Goal: Information Seeking & Learning: Find specific fact

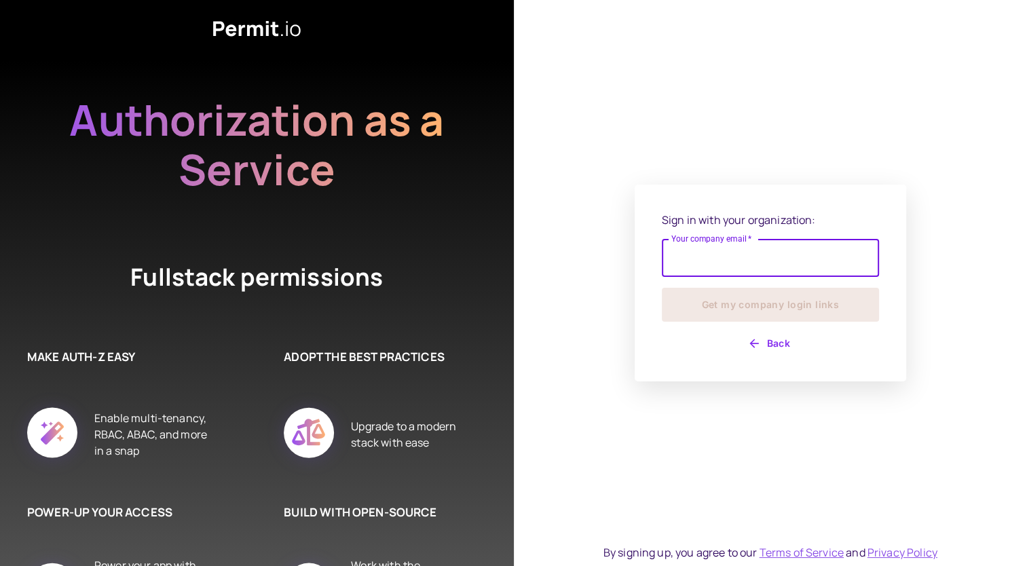
type input "**********"
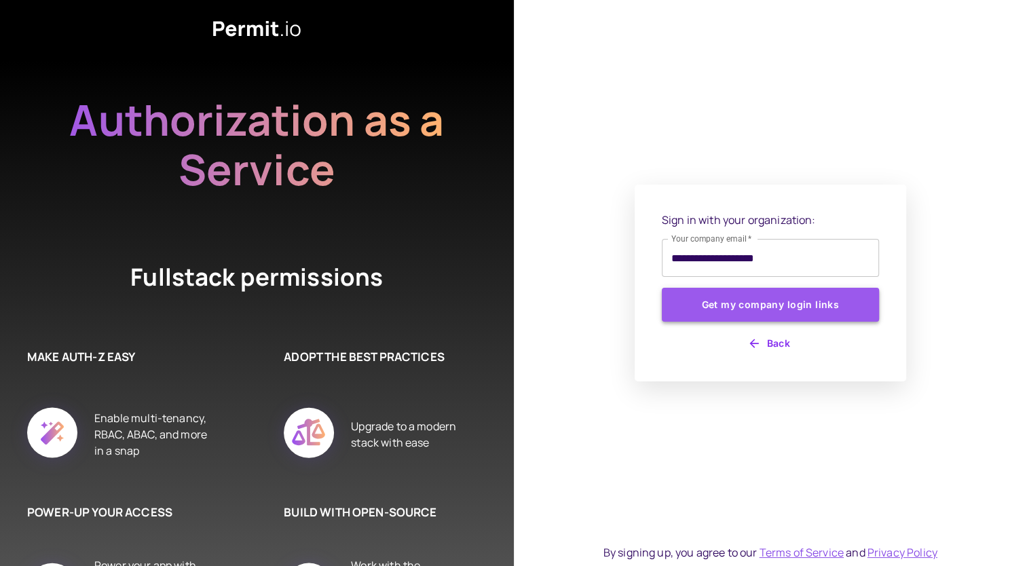
click at [736, 313] on button "Get my company login links" at bounding box center [770, 305] width 217 height 34
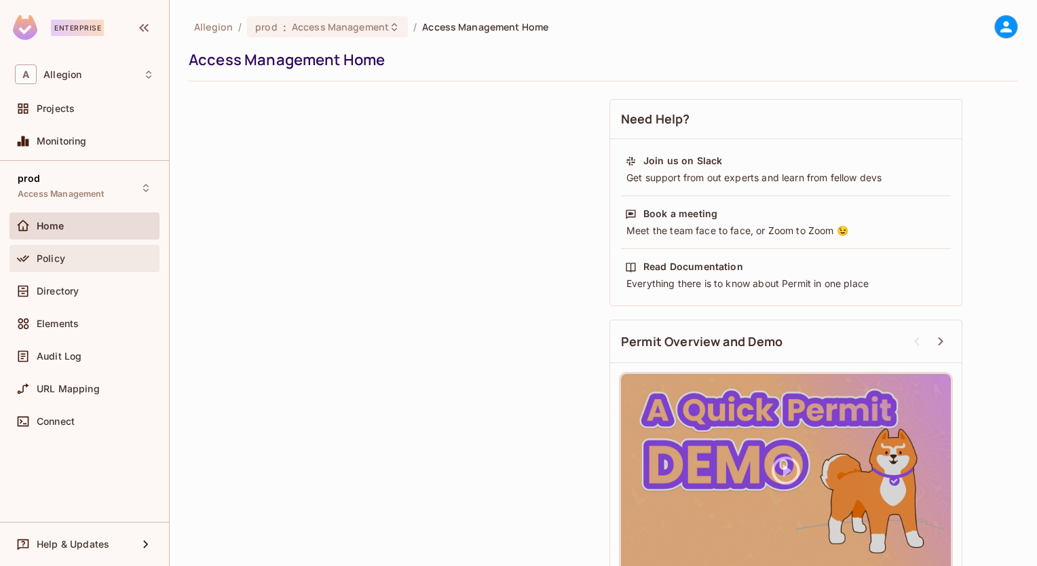
click at [71, 257] on div "Policy" at bounding box center [95, 258] width 117 height 11
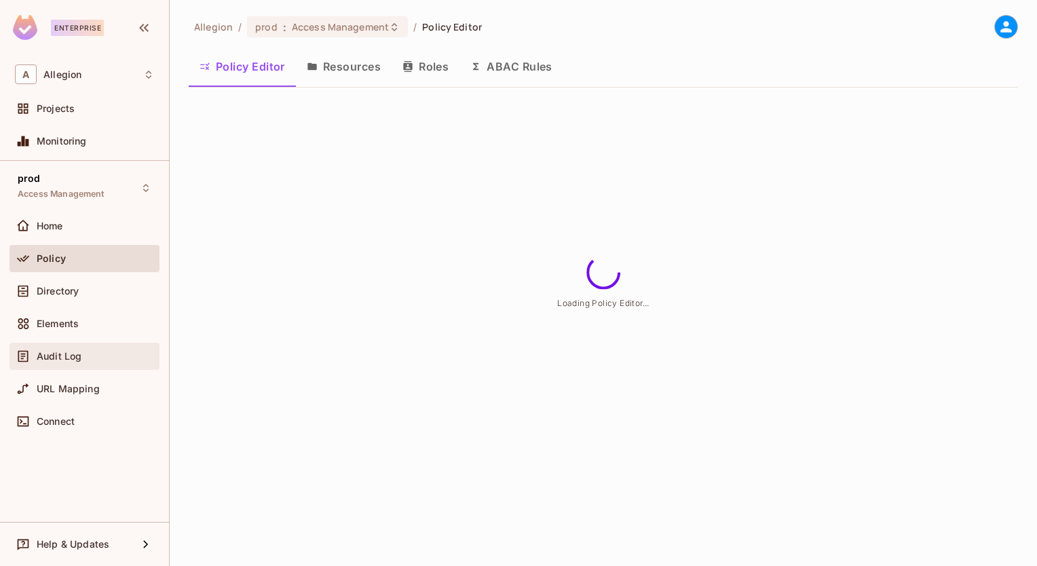
click at [62, 351] on span "Audit Log" at bounding box center [59, 356] width 45 height 11
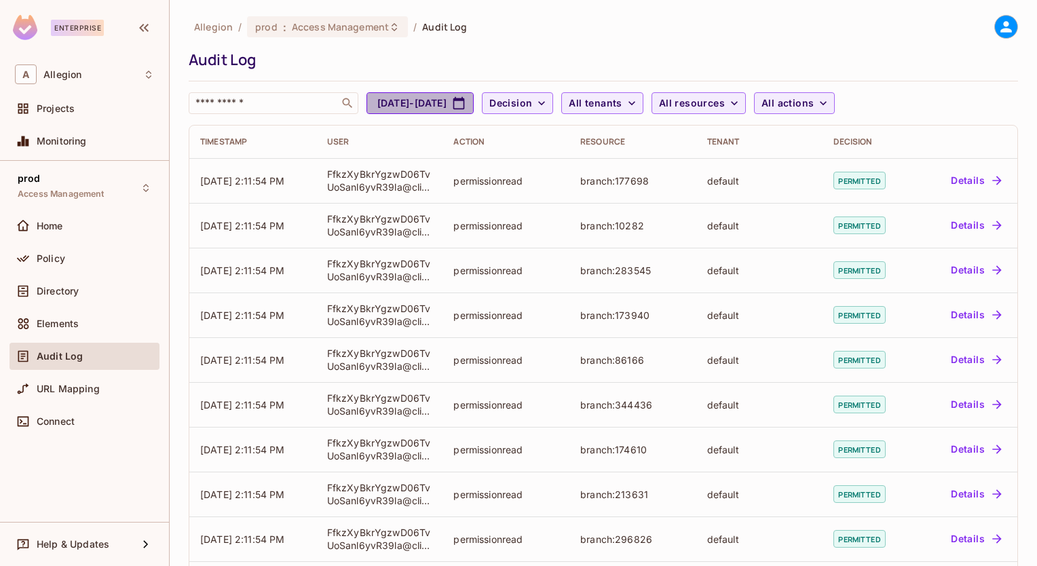
click at [466, 103] on icon "button" at bounding box center [459, 103] width 14 height 14
select select "*"
select select "****"
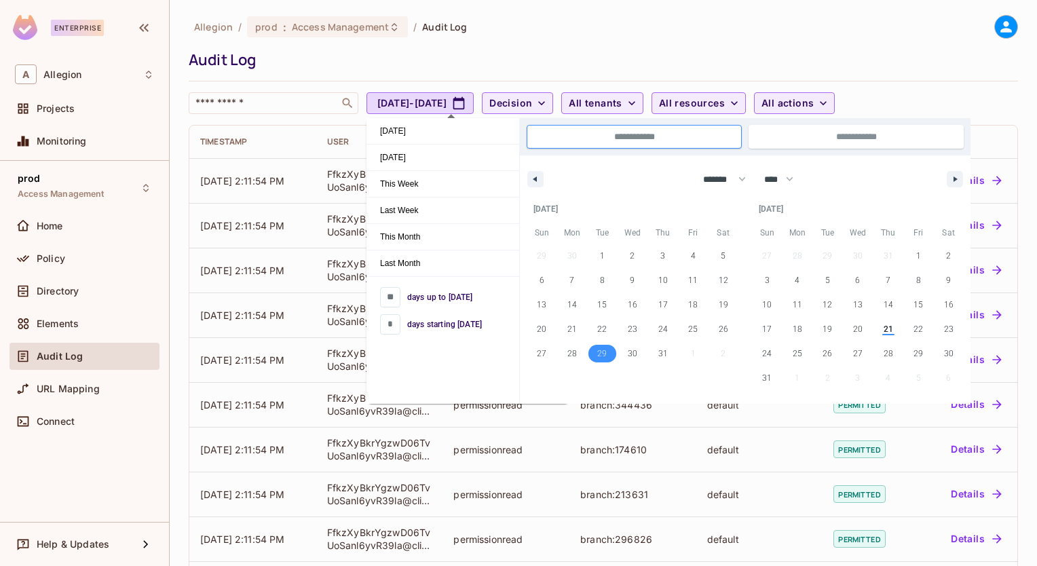
click at [609, 355] on span "29" at bounding box center [602, 354] width 31 height 18
type input "**"
type input "**********"
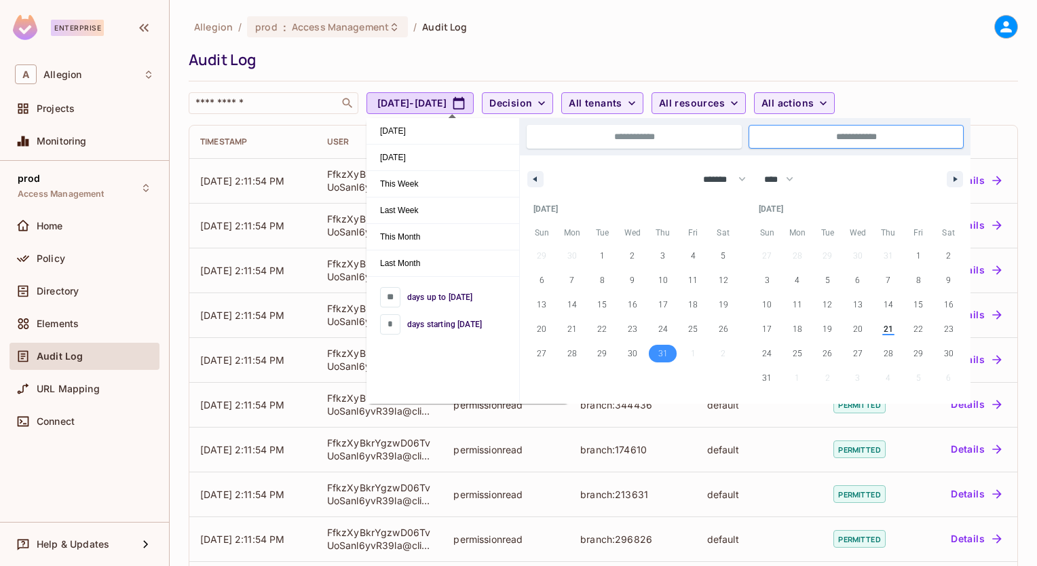
click at [664, 360] on span "31" at bounding box center [663, 353] width 10 height 24
type input "*"
type input "**********"
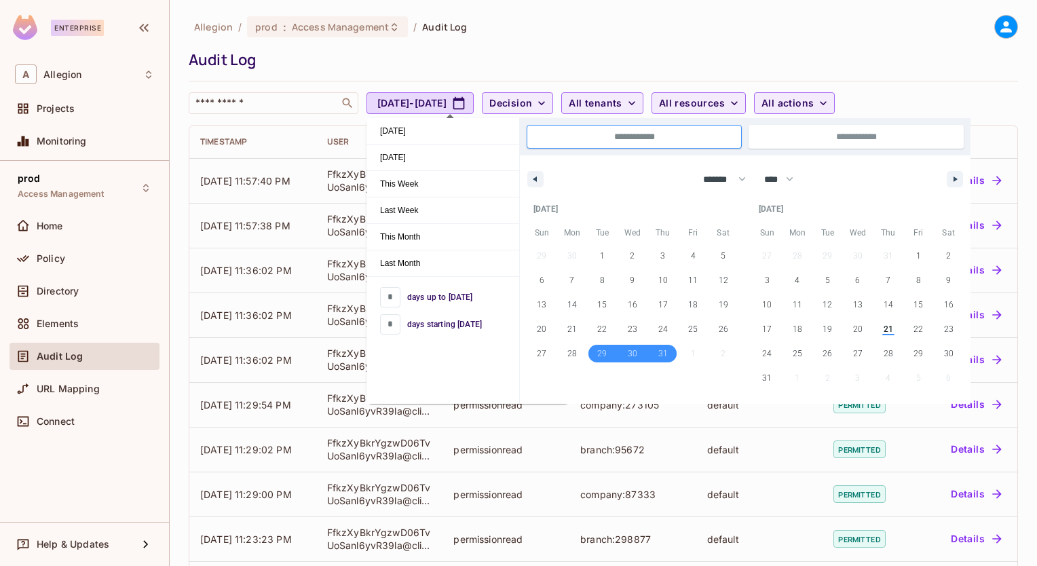
click at [967, 115] on div "Allegion / prod : Access Management / Audit Log Audit Log ​ [DATE] - [DATE] Dec…" at bounding box center [603, 445] width 829 height 861
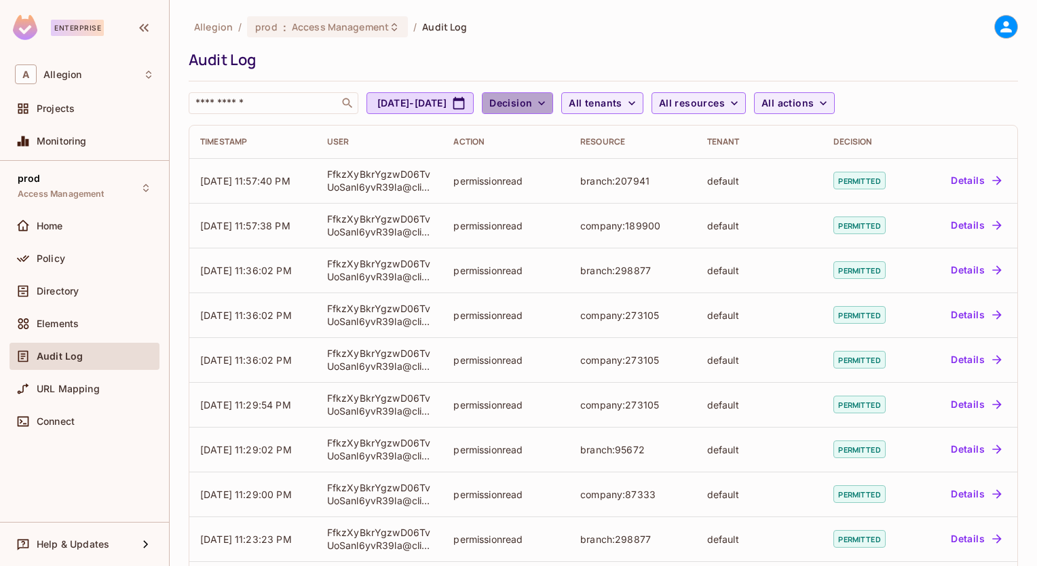
click at [532, 103] on span "Decision" at bounding box center [510, 103] width 43 height 17
click at [581, 128] on span "Permitted" at bounding box center [575, 134] width 46 height 13
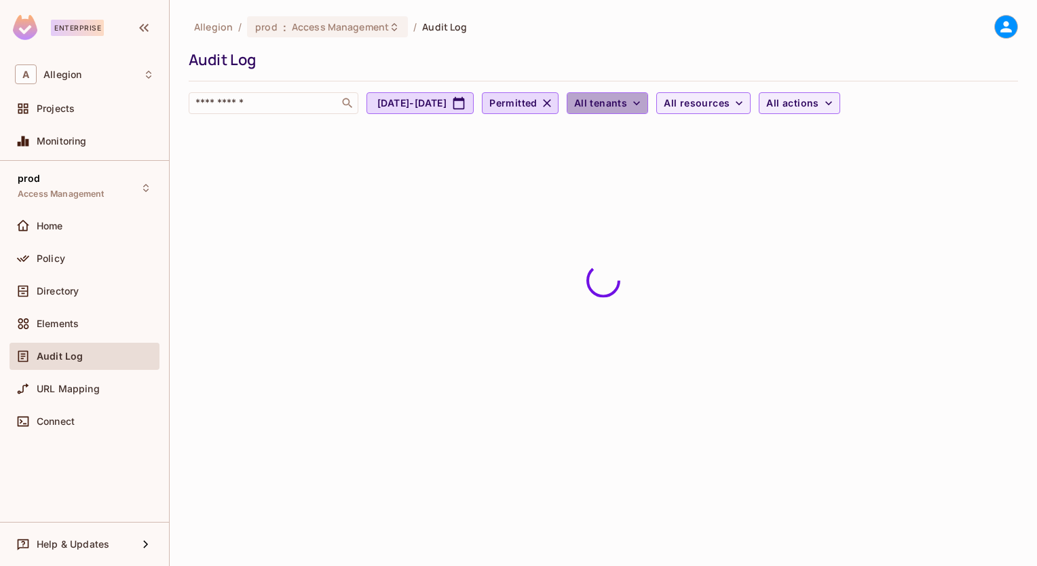
click at [627, 107] on span "All tenants" at bounding box center [600, 103] width 53 height 17
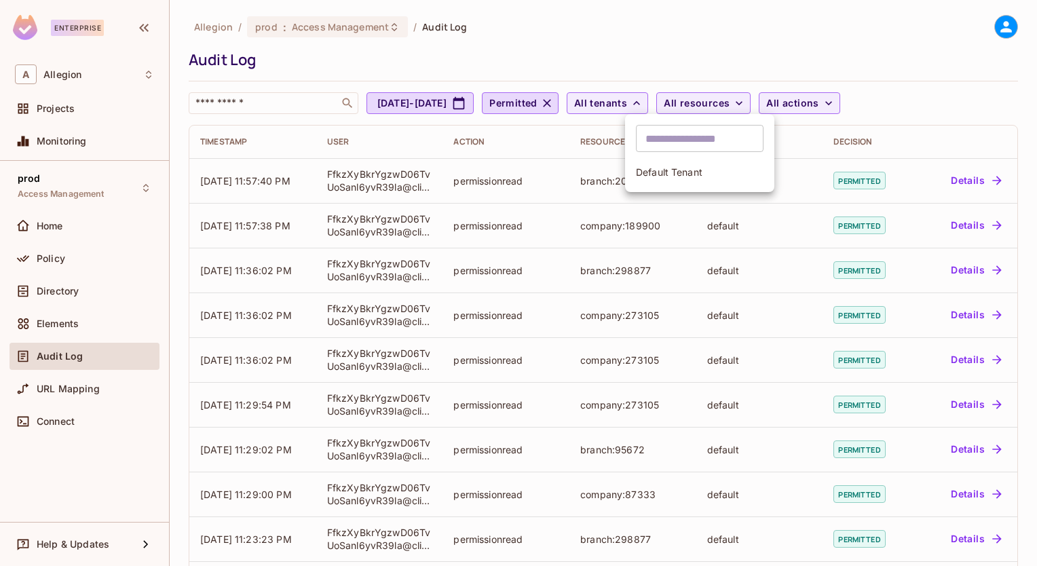
click at [742, 108] on div at bounding box center [518, 283] width 1037 height 566
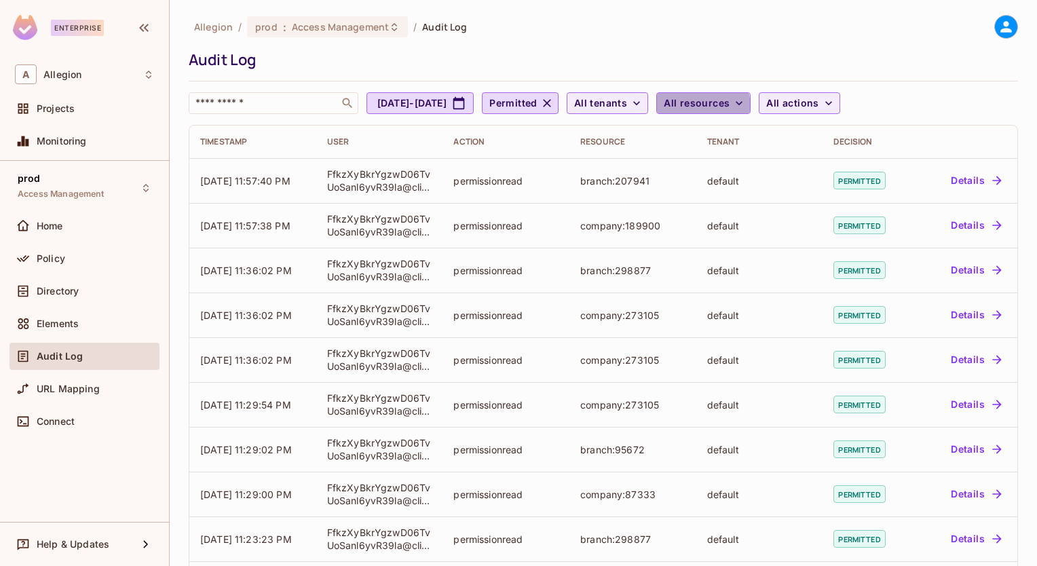
click at [730, 108] on span "All resources" at bounding box center [697, 103] width 66 height 17
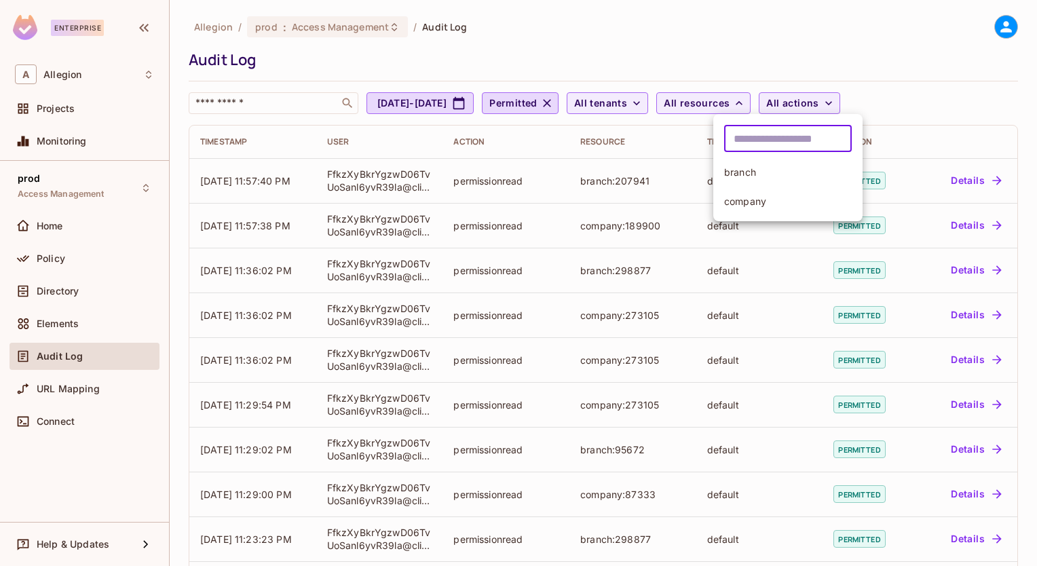
click at [747, 134] on input "text" at bounding box center [788, 138] width 128 height 27
type input "*******"
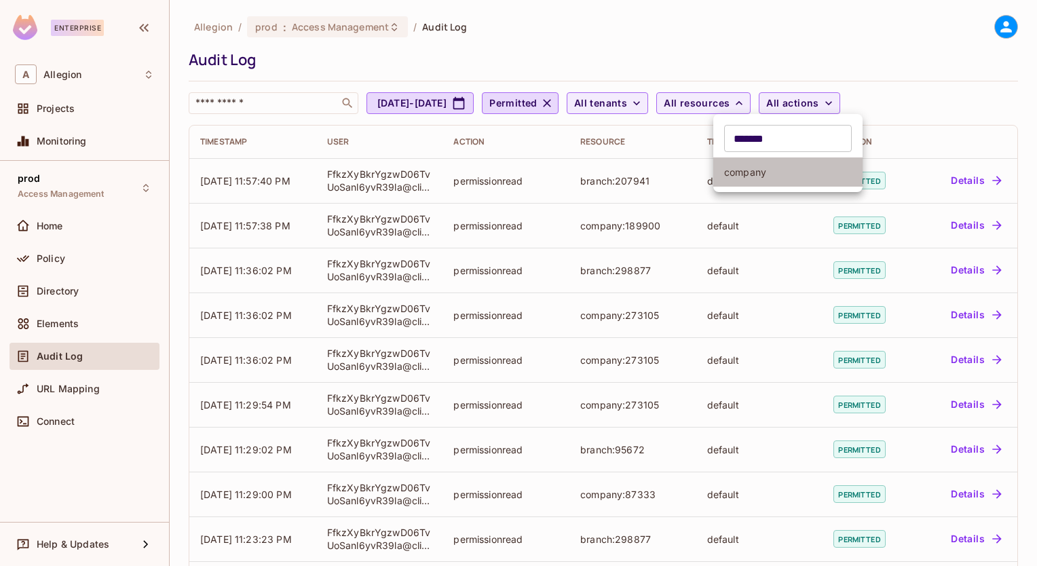
click at [764, 164] on li "company" at bounding box center [787, 171] width 149 height 29
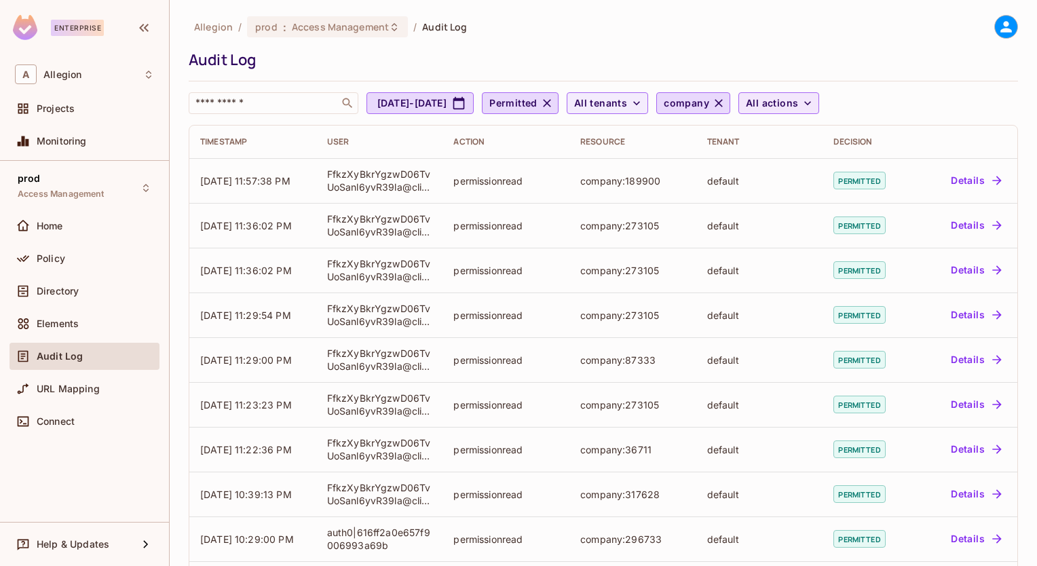
click at [814, 107] on icon "button" at bounding box center [808, 103] width 14 height 14
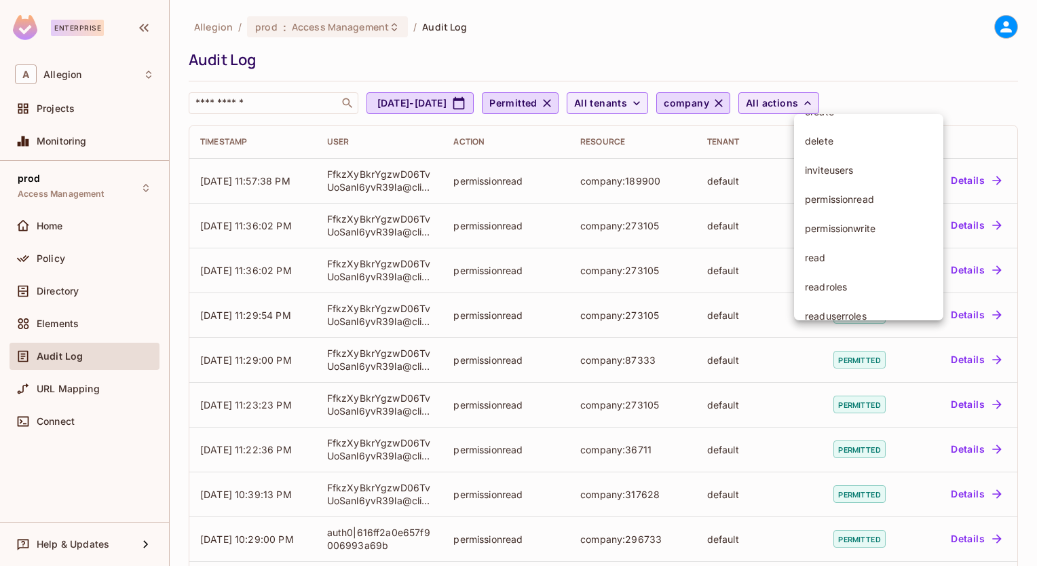
scroll to position [90, 0]
click at [936, 79] on div at bounding box center [518, 283] width 1037 height 566
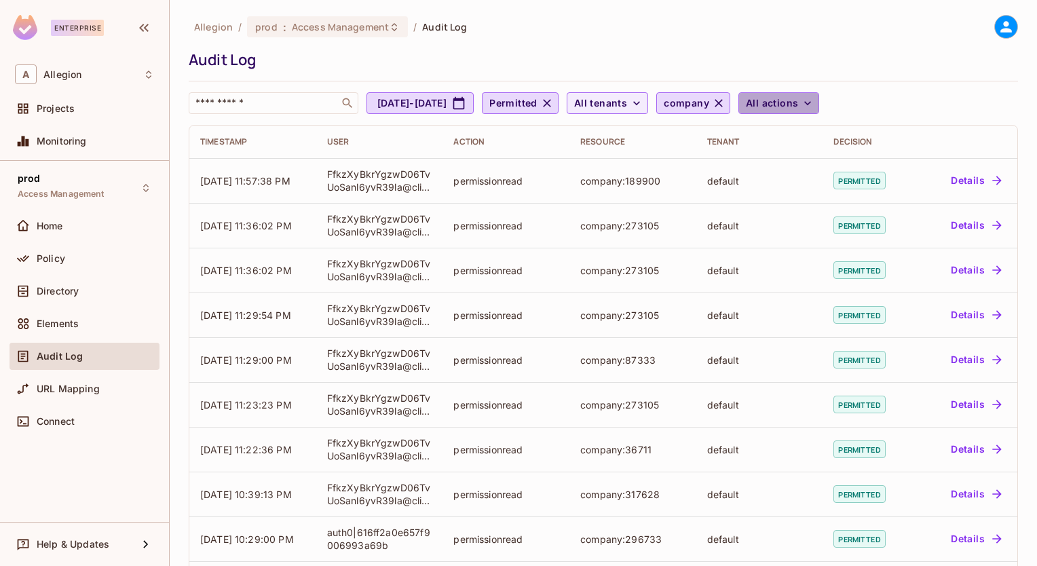
click at [798, 107] on span "All actions" at bounding box center [772, 103] width 52 height 17
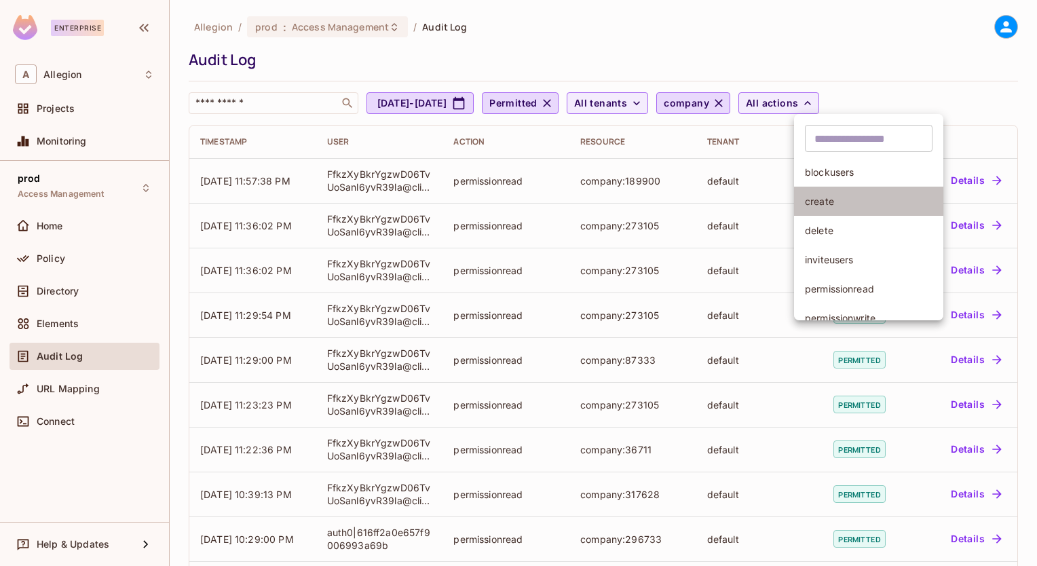
click at [839, 191] on li "create" at bounding box center [868, 201] width 149 height 29
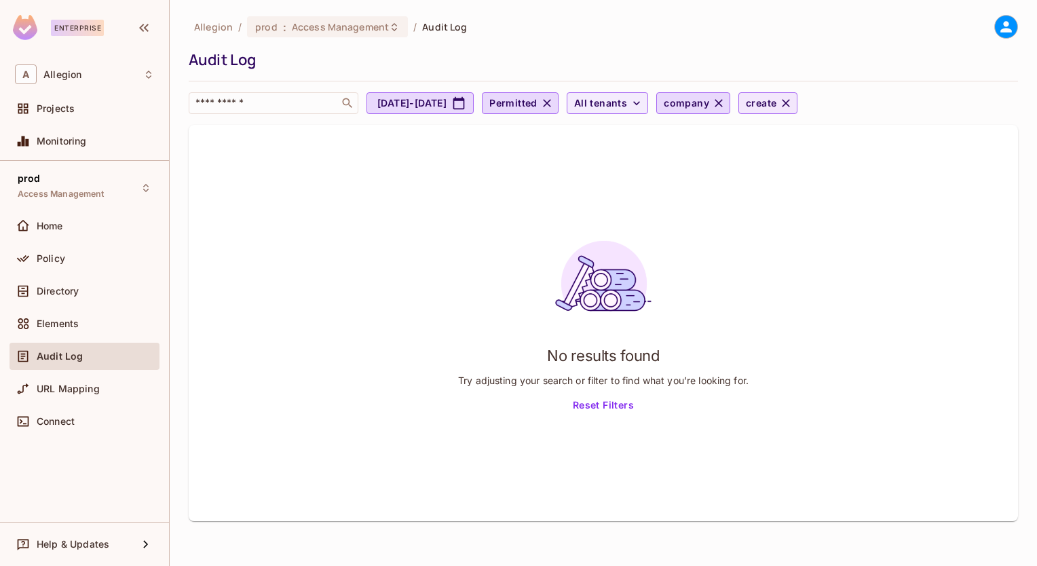
click at [797, 113] on button "create" at bounding box center [767, 103] width 59 height 22
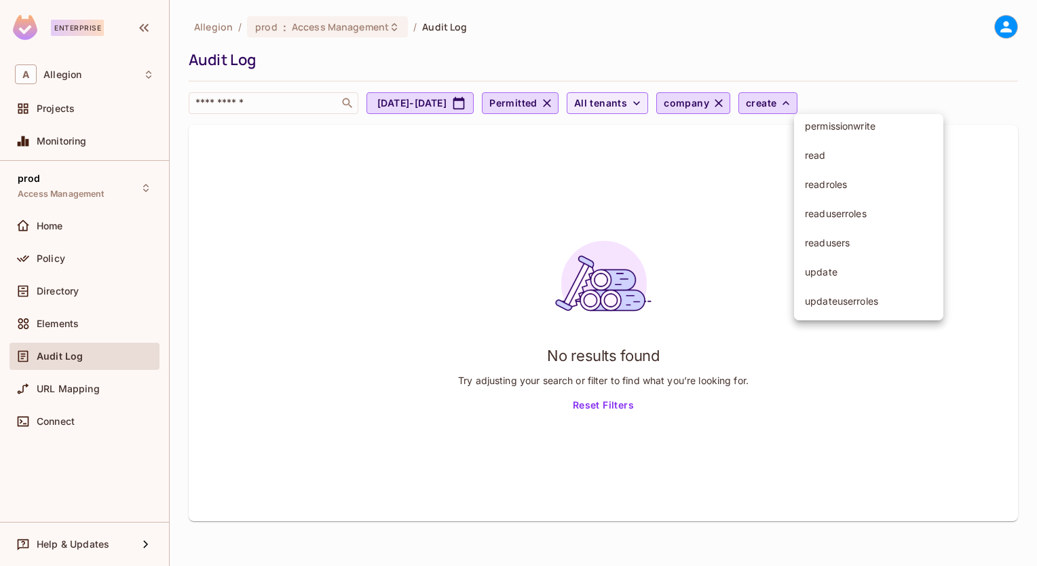
scroll to position [195, 0]
click at [776, 104] on div at bounding box center [518, 283] width 1037 height 566
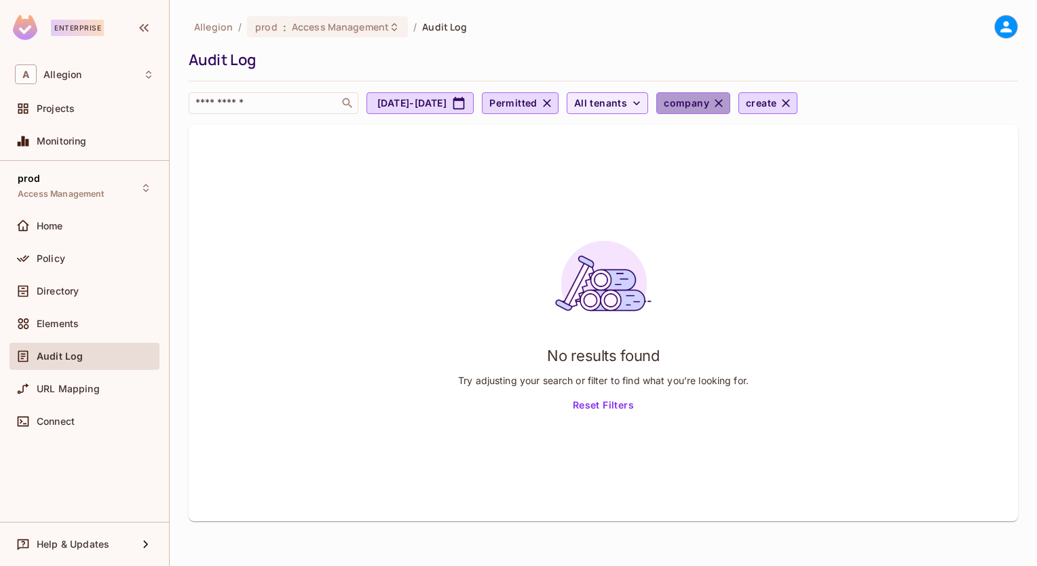
click at [725, 104] on icon "button" at bounding box center [719, 103] width 14 height 14
click at [818, 99] on button "create" at bounding box center [788, 103] width 59 height 22
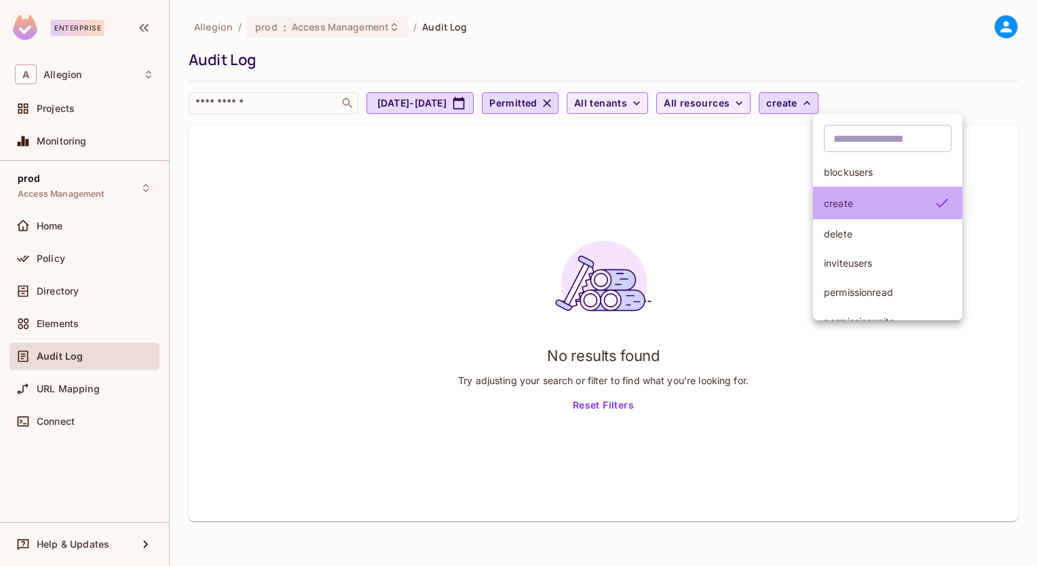
click at [874, 197] on span "create" at bounding box center [875, 203] width 103 height 13
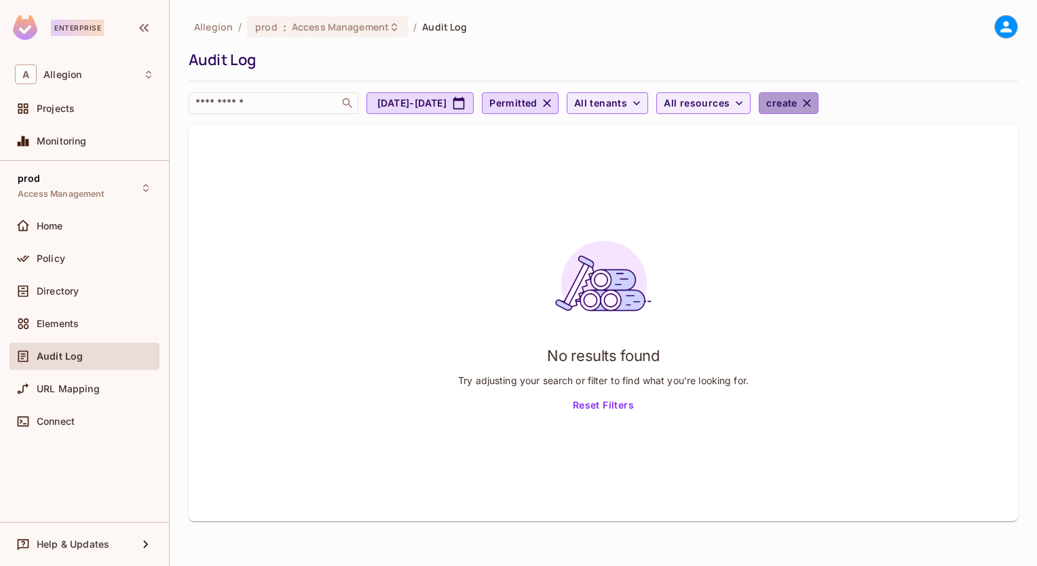
click at [814, 102] on icon "button" at bounding box center [807, 103] width 14 height 14
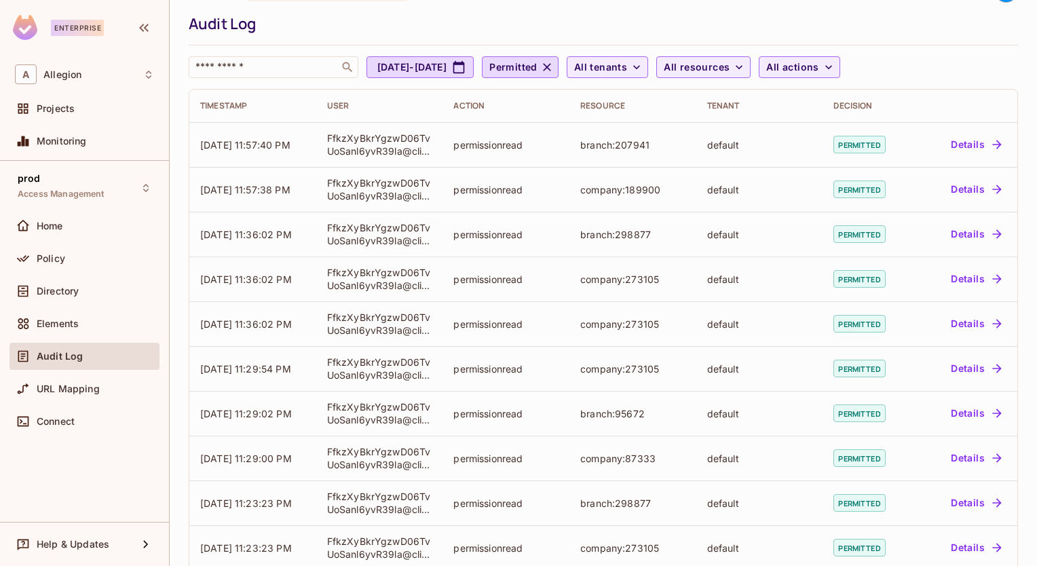
scroll to position [0, 0]
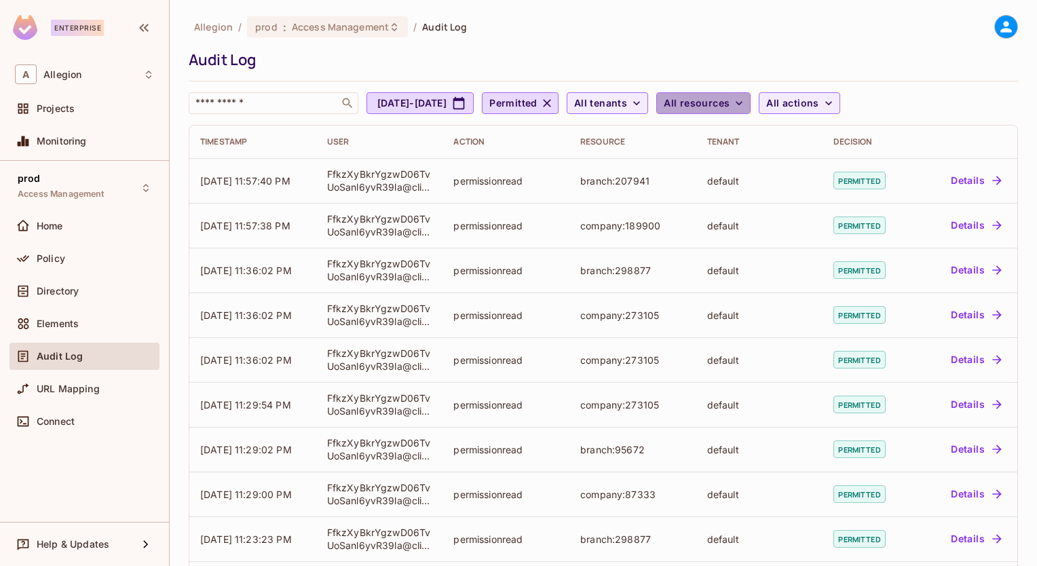
click at [751, 113] on button "All resources" at bounding box center [703, 103] width 94 height 22
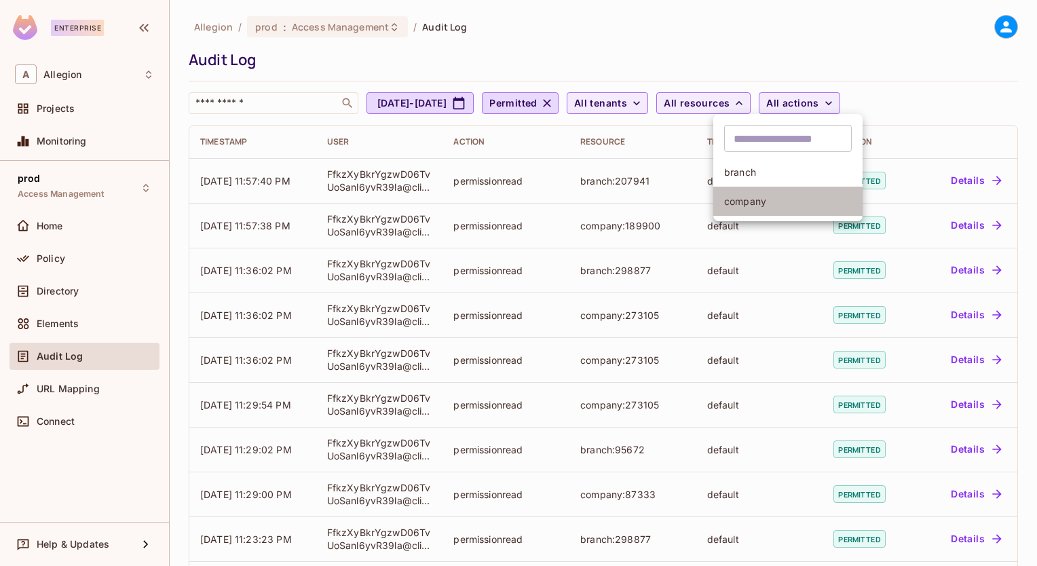
click at [771, 209] on li "company" at bounding box center [787, 201] width 149 height 29
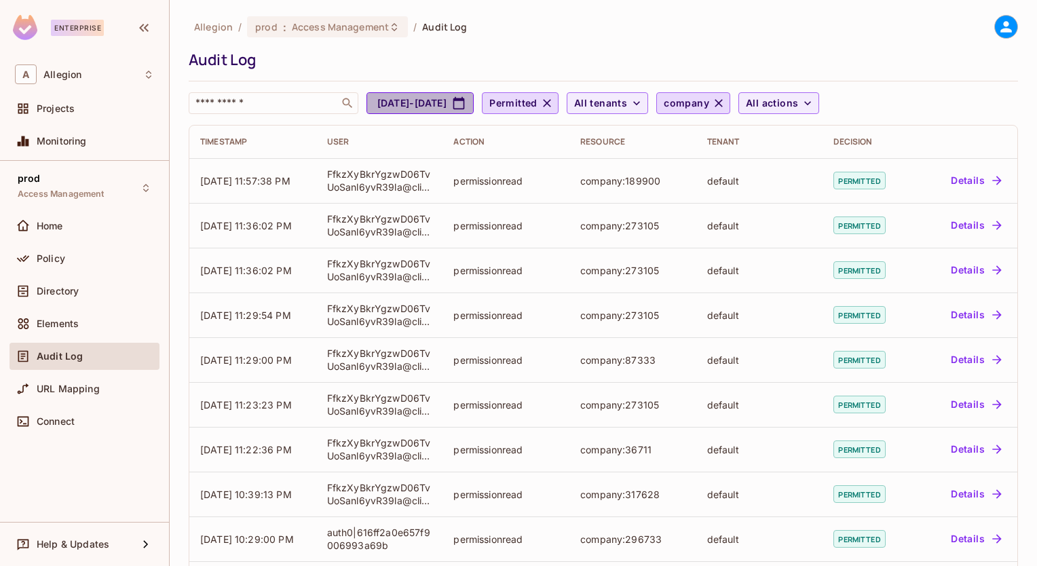
click at [474, 111] on button "[DATE] - [DATE]" at bounding box center [419, 103] width 107 height 22
select select "*"
select select "****"
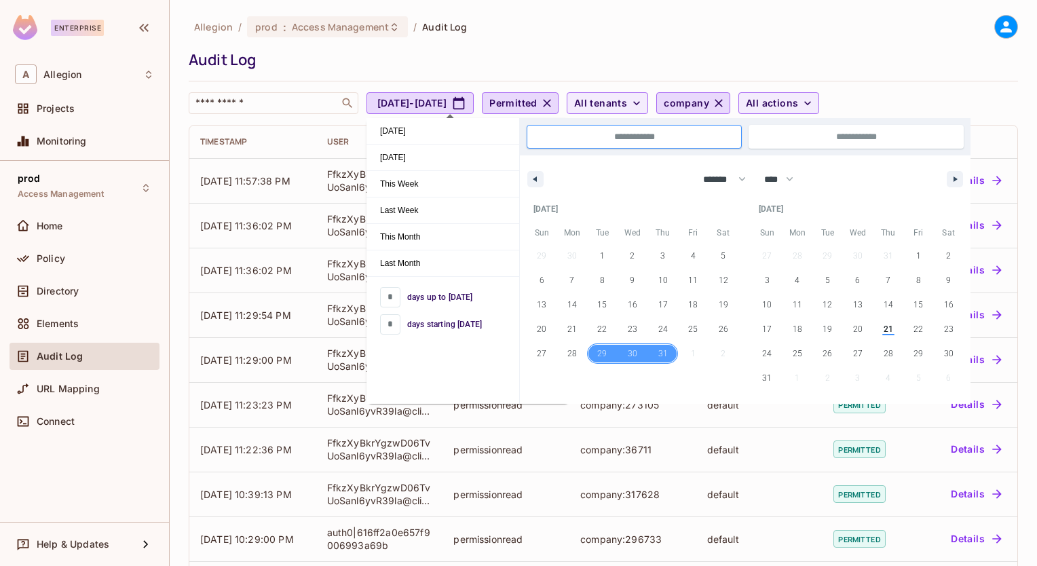
click at [605, 347] on span "29" at bounding box center [602, 353] width 10 height 24
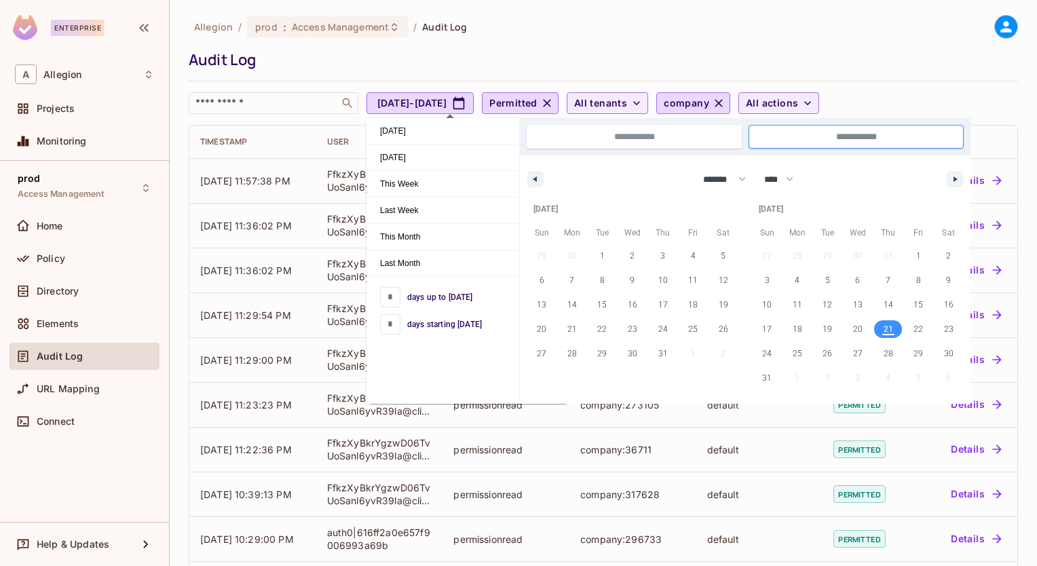
click at [887, 320] on span "21" at bounding box center [889, 329] width 10 height 24
type input "**"
type input "**********"
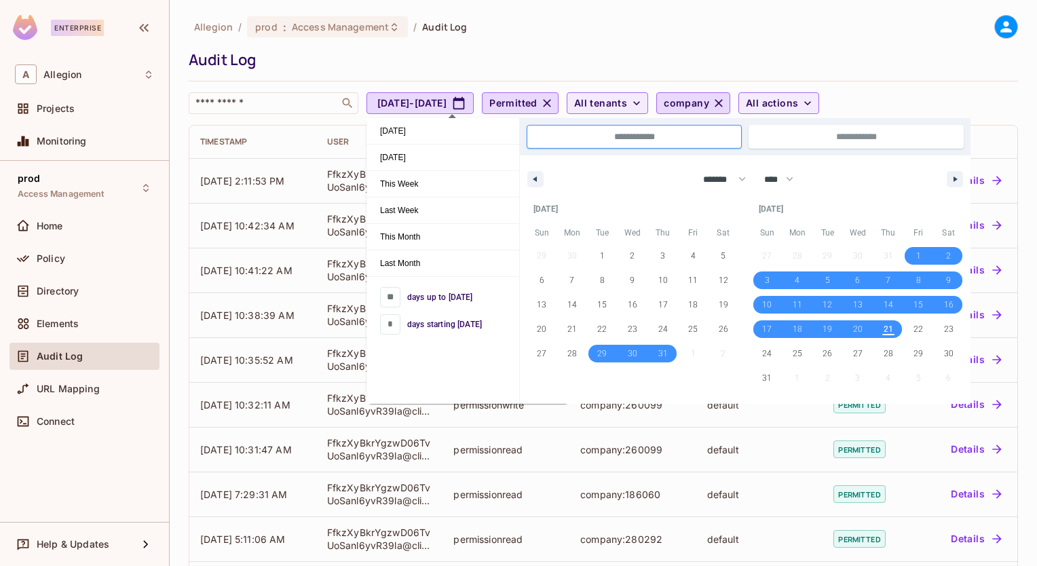
click at [257, 81] on div at bounding box center [603, 81] width 829 height 1
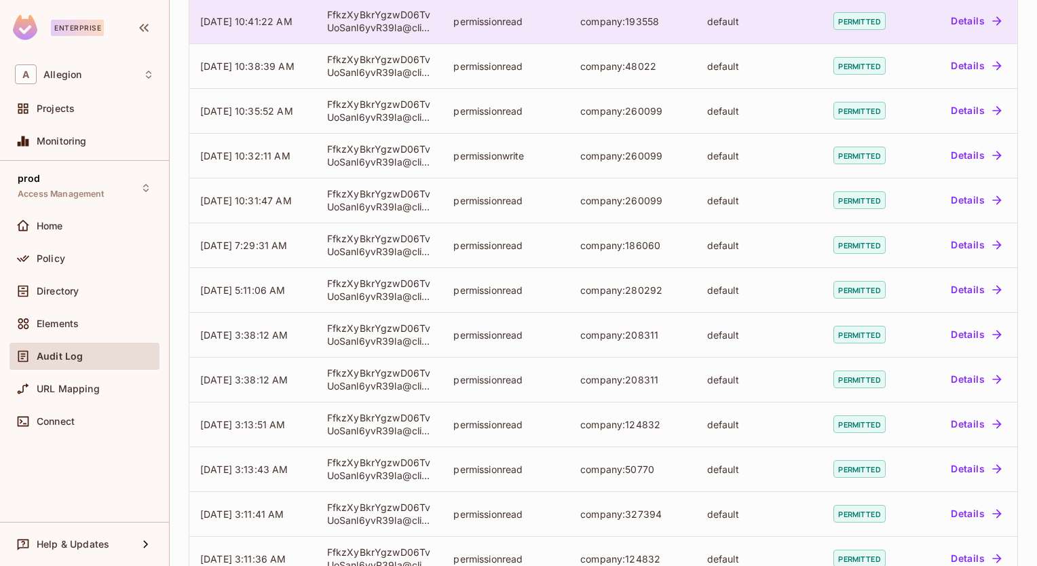
scroll to position [328, 0]
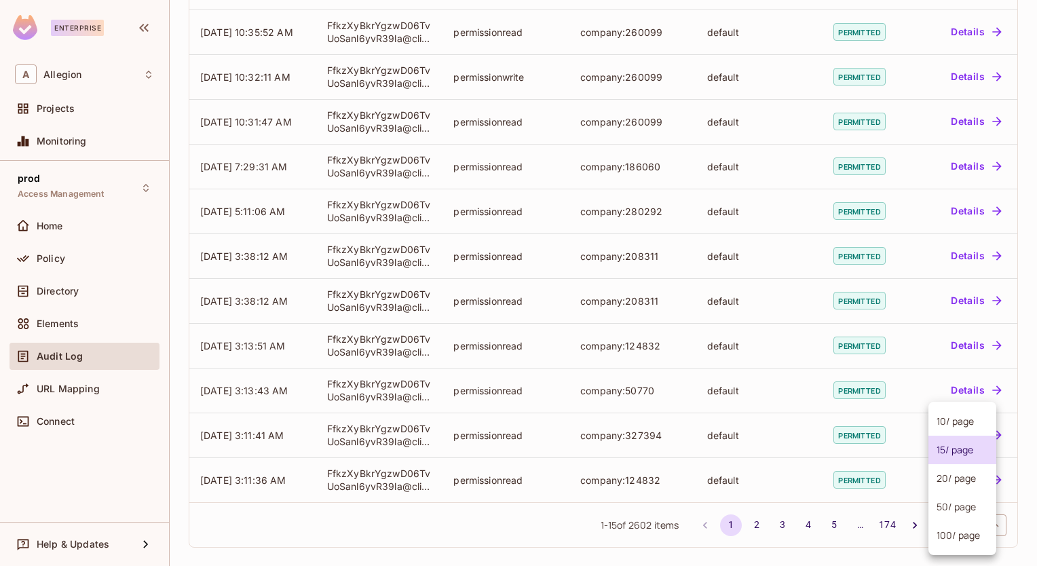
click at [951, 514] on body "Enterprise A Allegion Projects Monitoring prod Access Management Home Policy Di…" at bounding box center [518, 283] width 1037 height 566
click at [956, 528] on li "100 / page" at bounding box center [962, 535] width 68 height 29
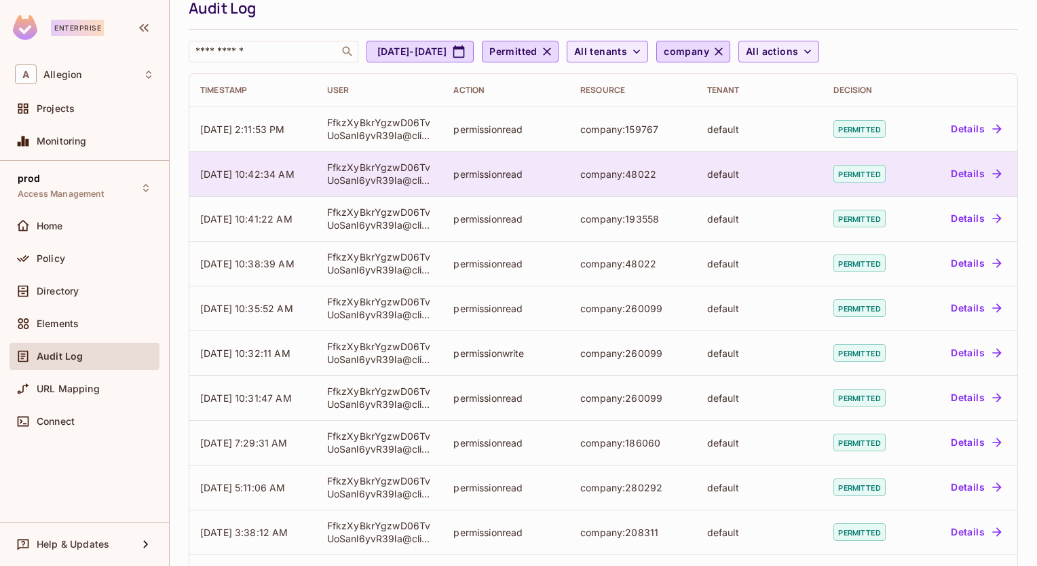
scroll to position [0, 0]
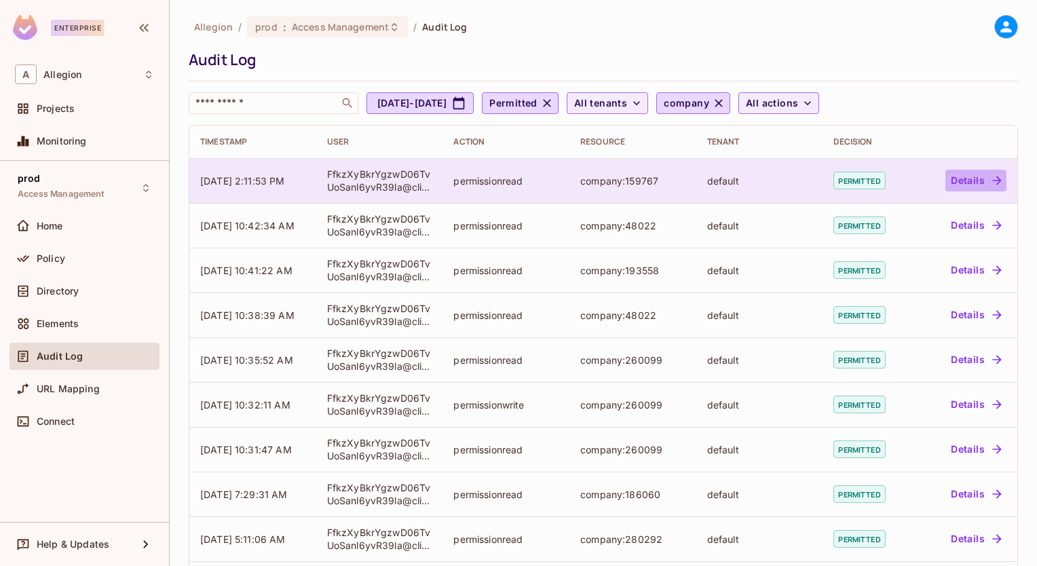
click at [970, 174] on button "Details" at bounding box center [975, 181] width 61 height 22
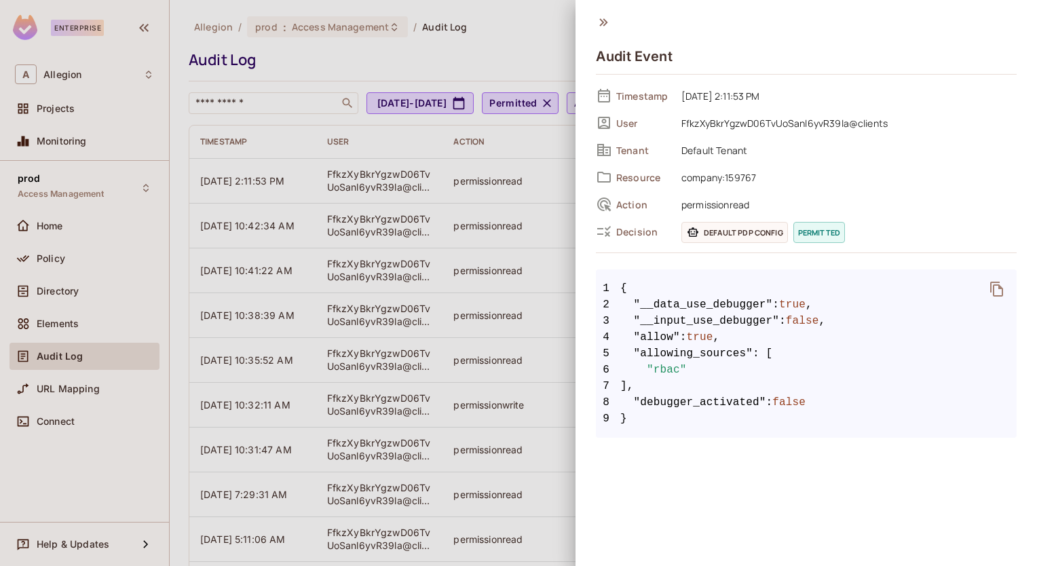
click at [570, 199] on div at bounding box center [518, 283] width 1037 height 566
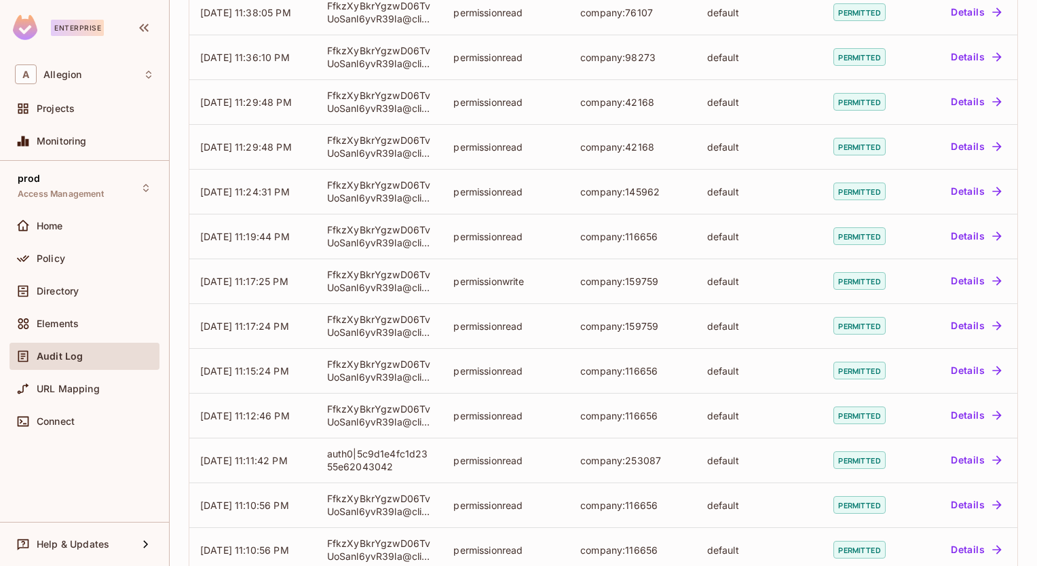
scroll to position [4134, 0]
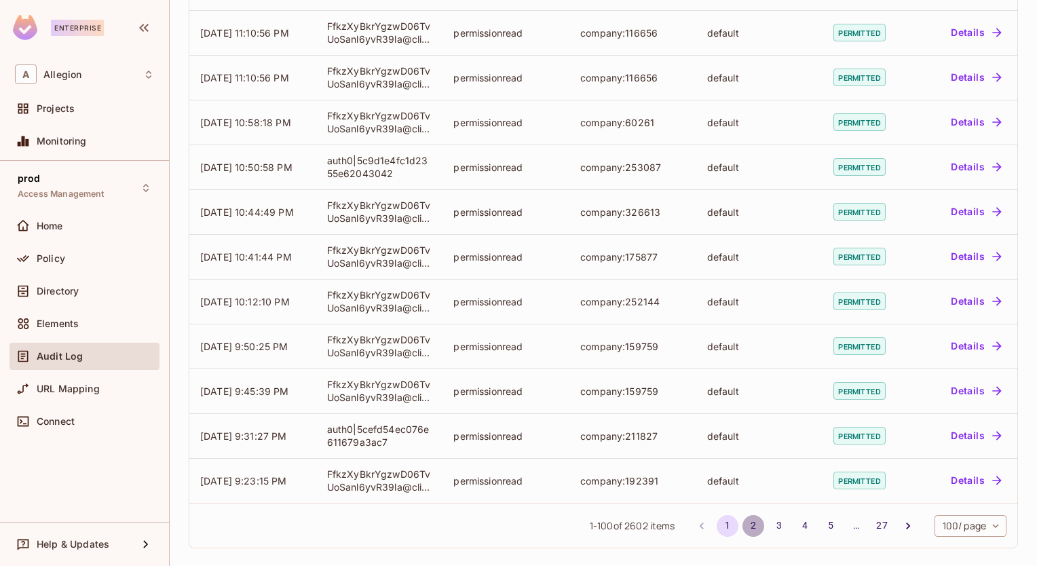
click at [742, 529] on button "2" at bounding box center [753, 526] width 22 height 22
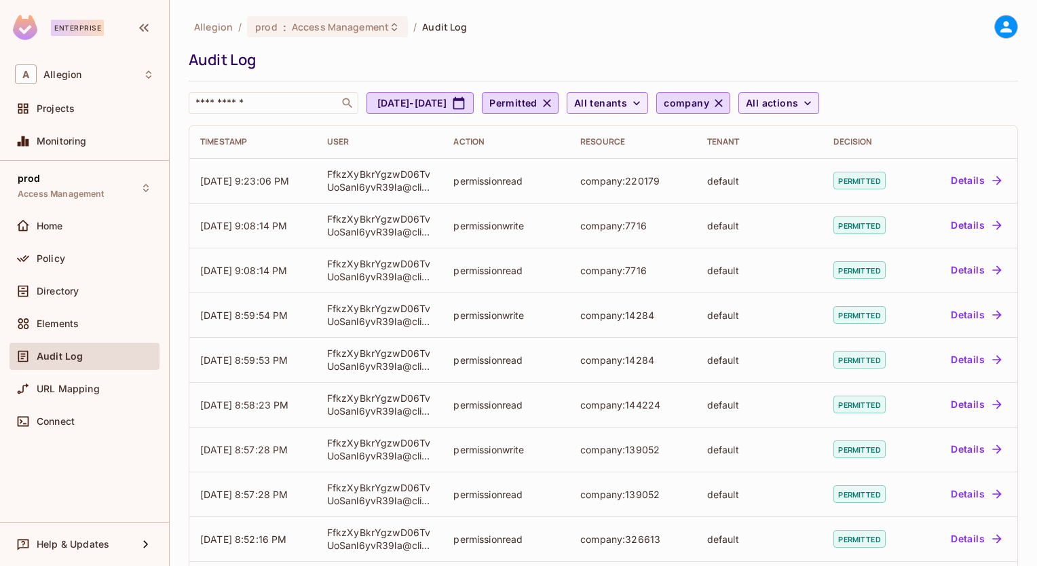
scroll to position [3301, 0]
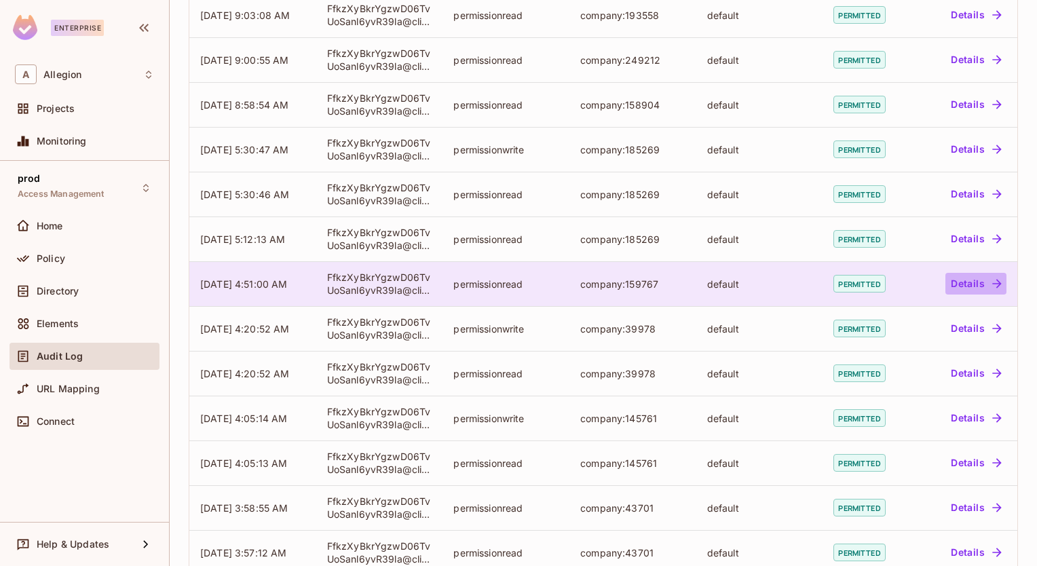
click at [956, 285] on button "Details" at bounding box center [975, 284] width 61 height 22
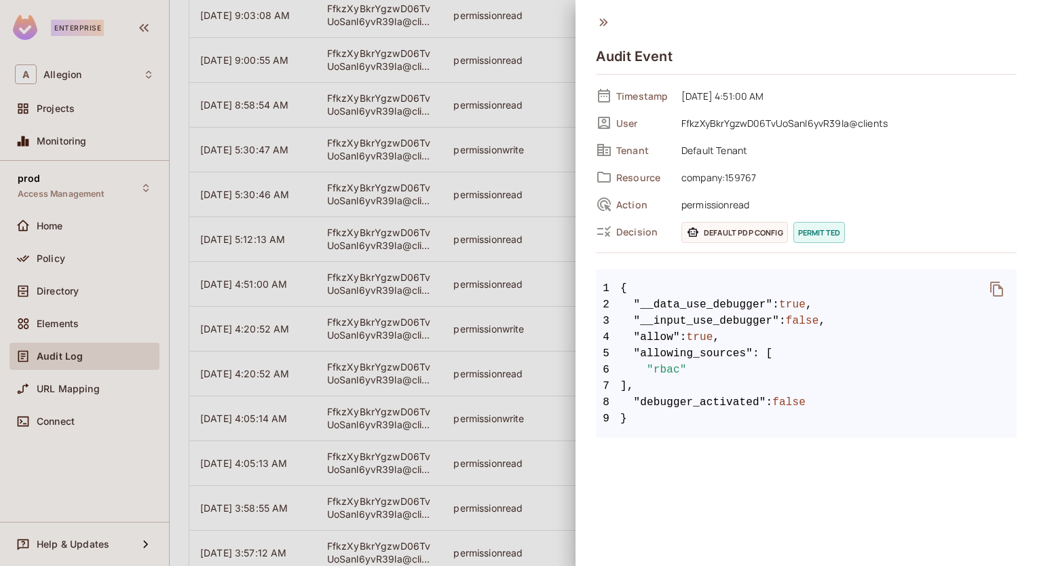
click at [569, 306] on div at bounding box center [518, 283] width 1037 height 566
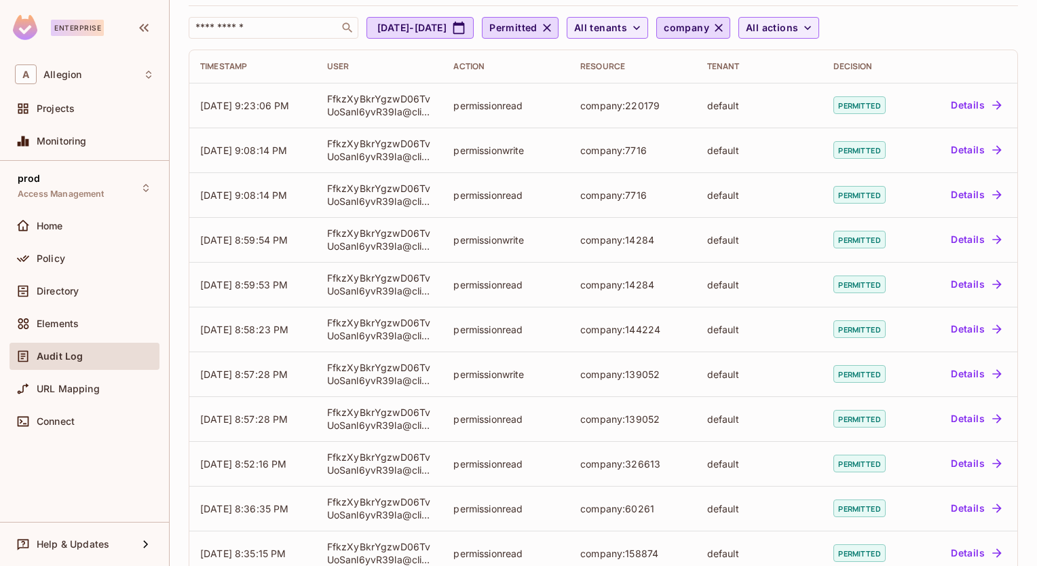
scroll to position [0, 0]
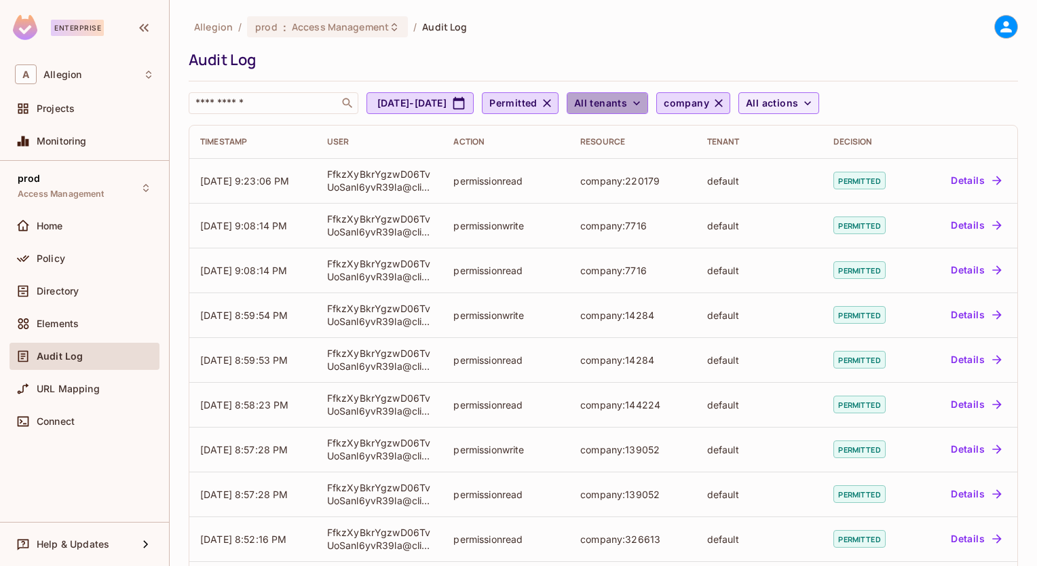
click at [627, 109] on span "All tenants" at bounding box center [600, 103] width 53 height 17
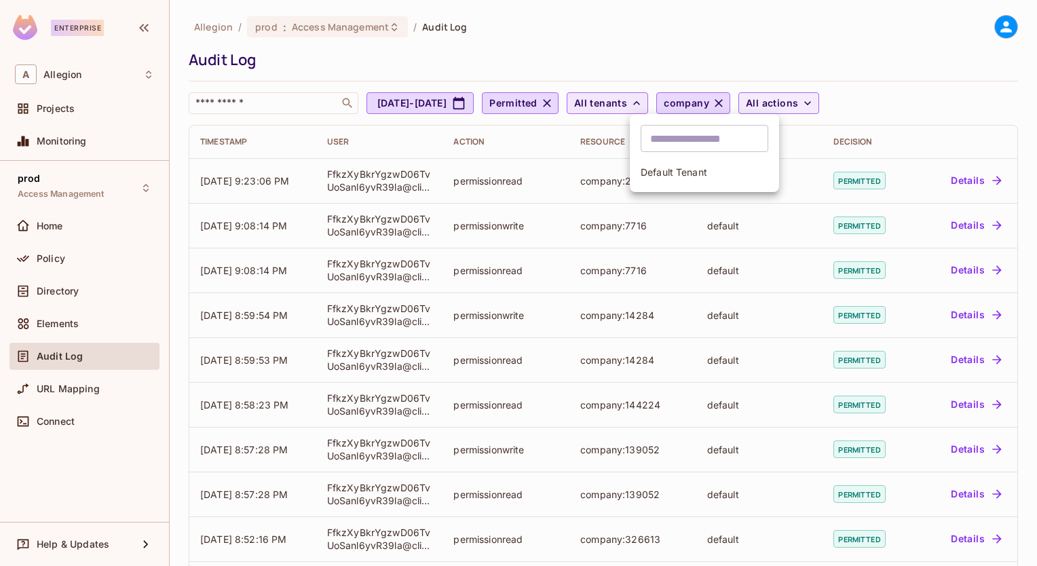
click at [656, 109] on div at bounding box center [518, 283] width 1037 height 566
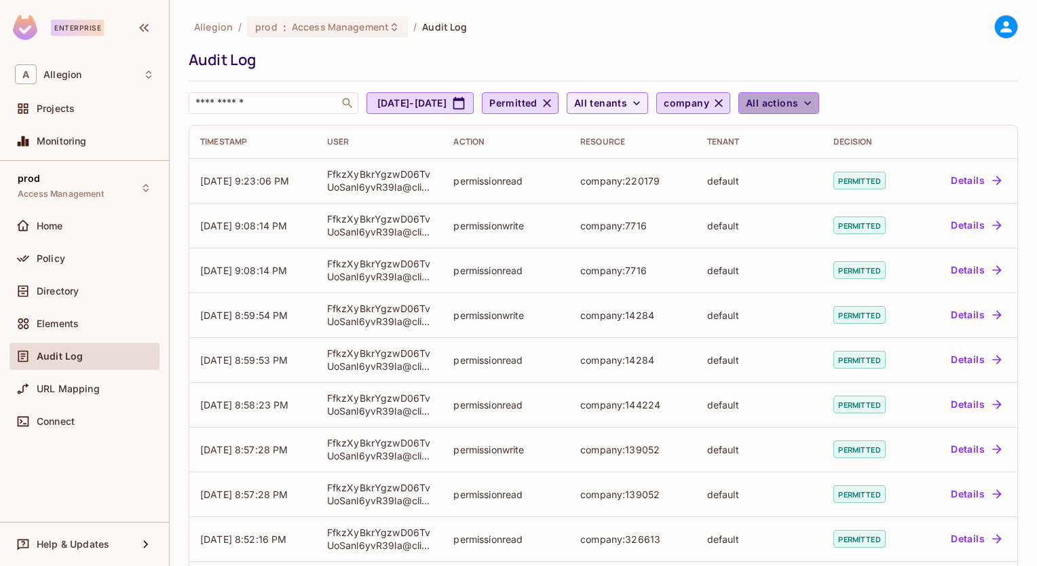
click at [798, 109] on span "All actions" at bounding box center [772, 103] width 52 height 17
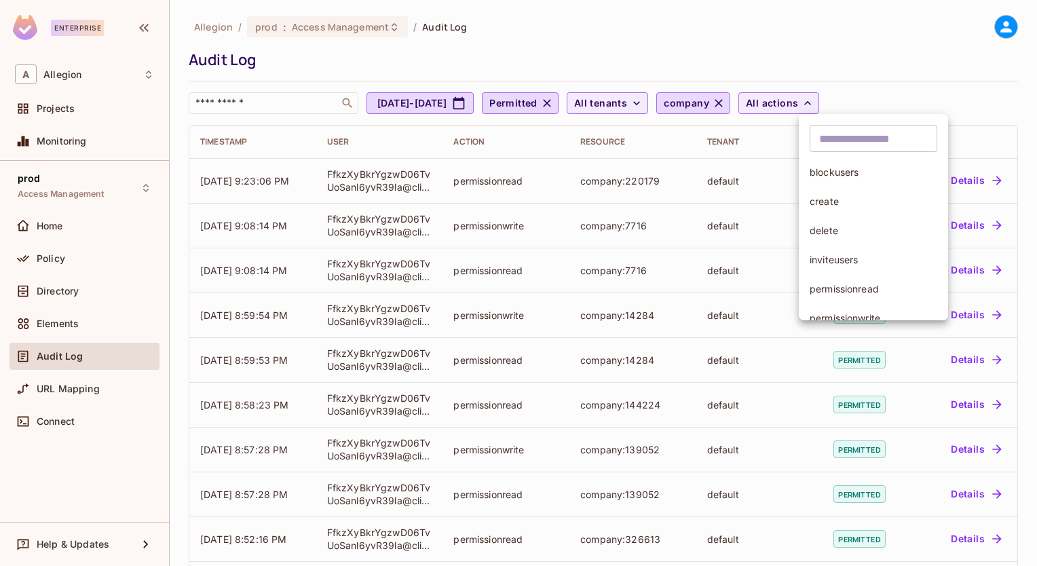
scroll to position [14, 0]
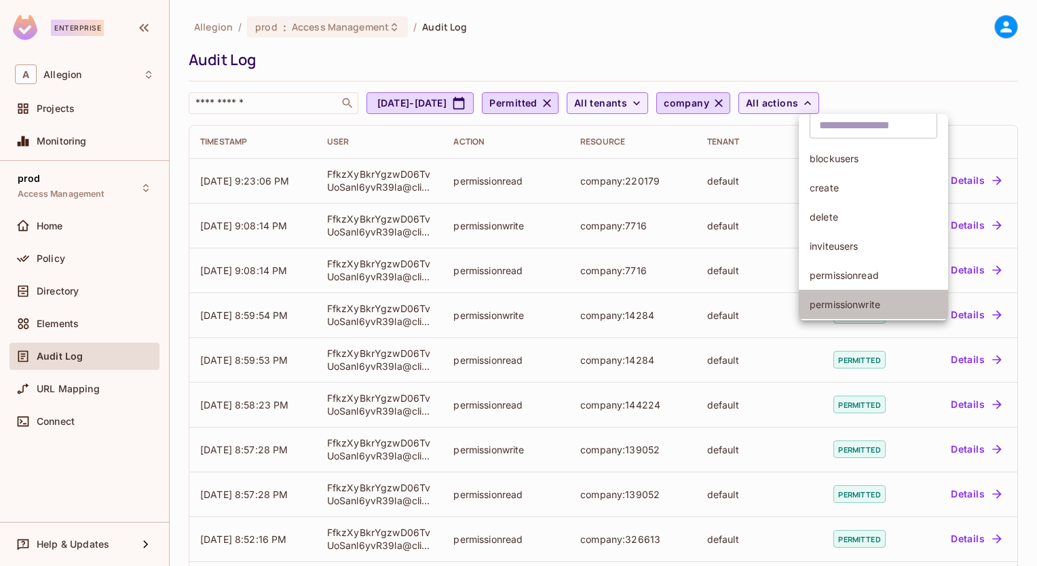
click at [839, 303] on span "permissionwrite" at bounding box center [874, 304] width 128 height 13
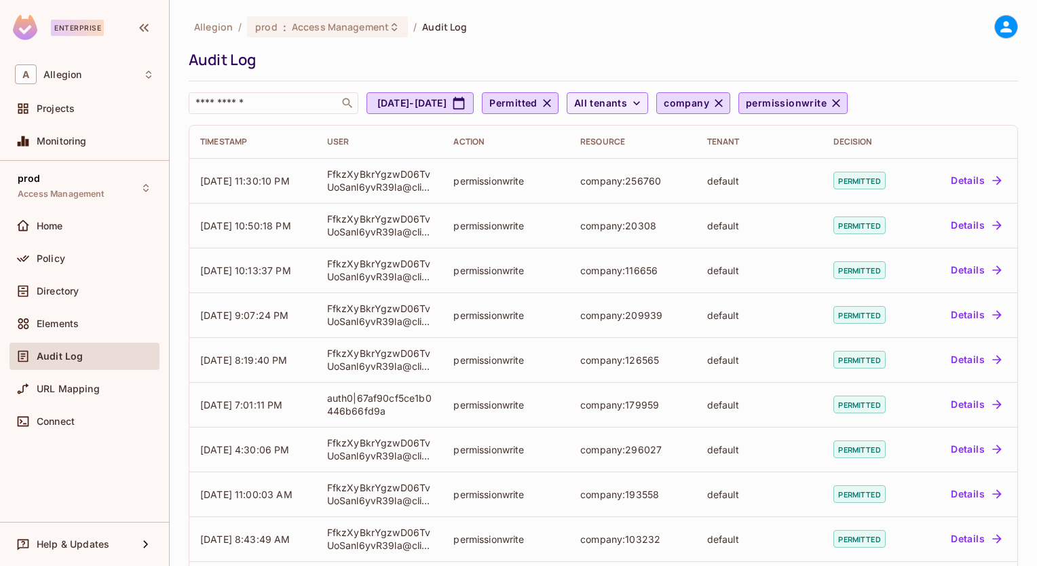
scroll to position [4134, 0]
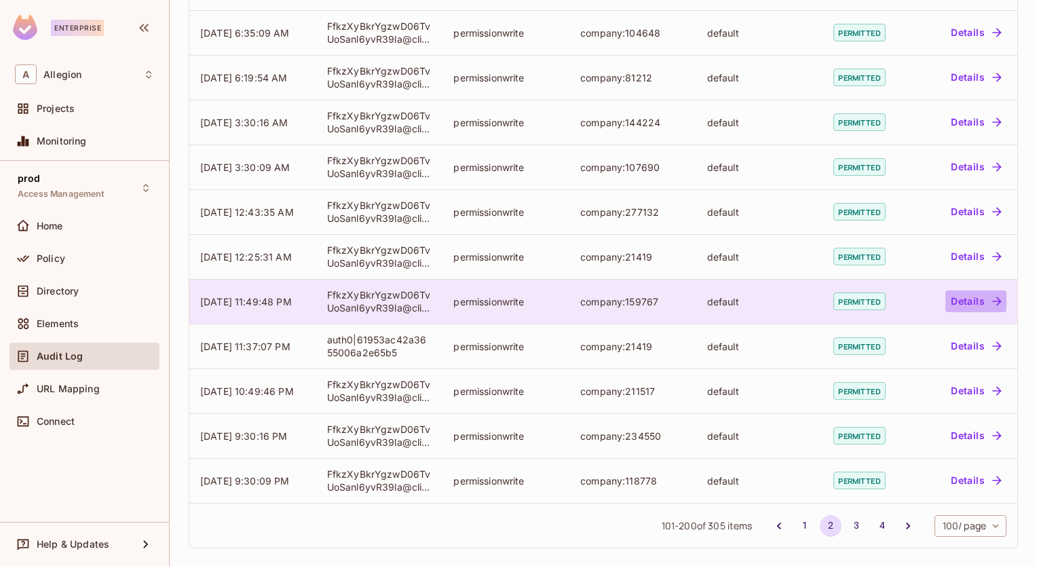
click at [990, 299] on icon "button" at bounding box center [997, 302] width 14 height 14
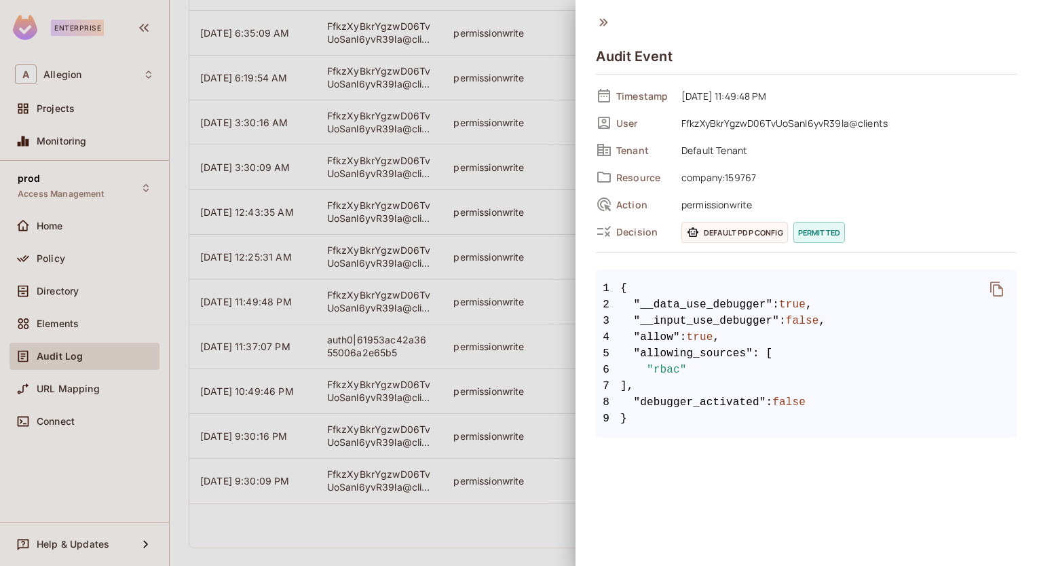
click at [552, 235] on div at bounding box center [518, 283] width 1037 height 566
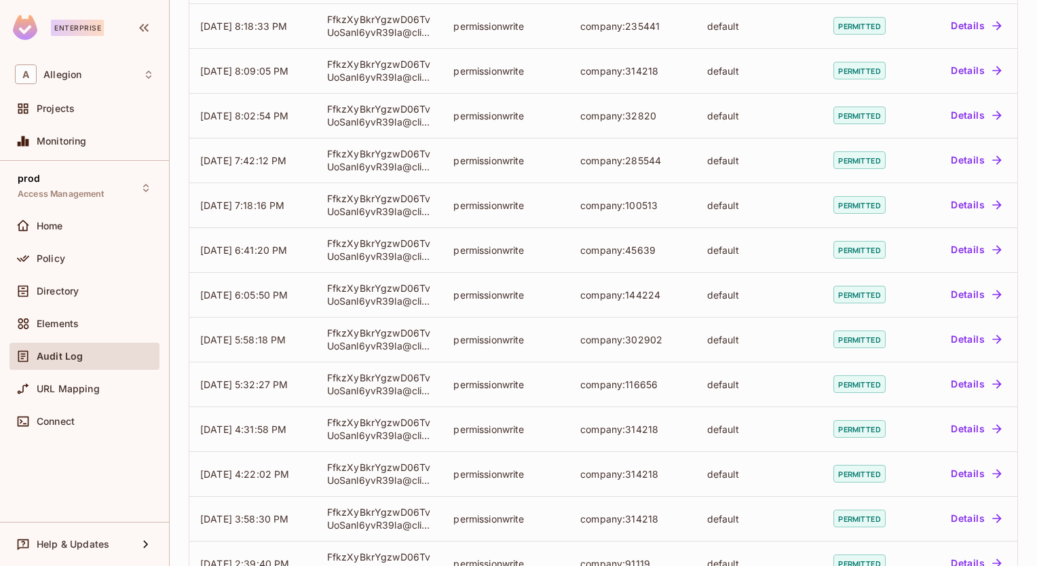
scroll to position [3513, 0]
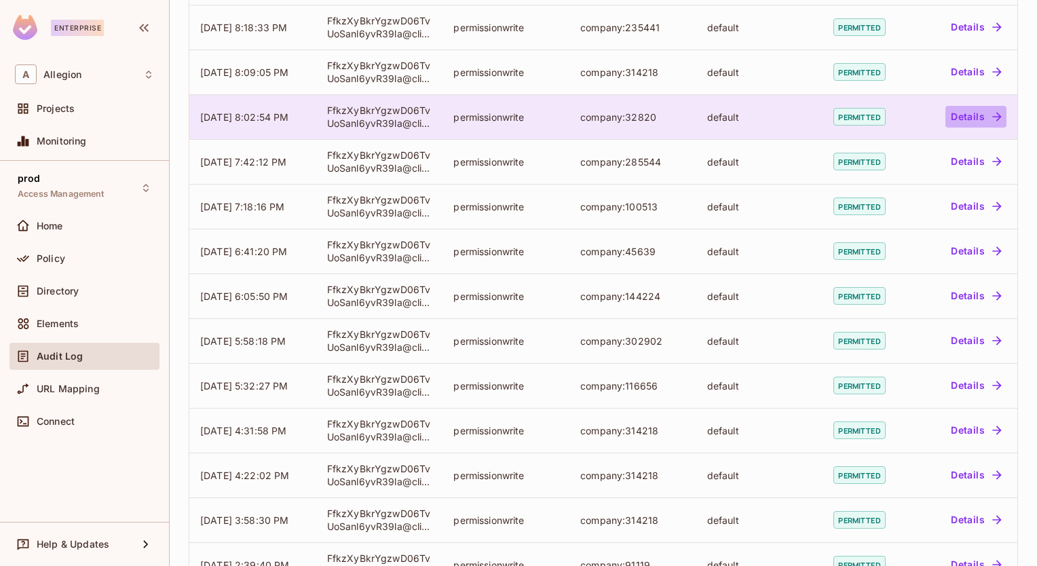
click at [971, 123] on button "Details" at bounding box center [975, 117] width 61 height 22
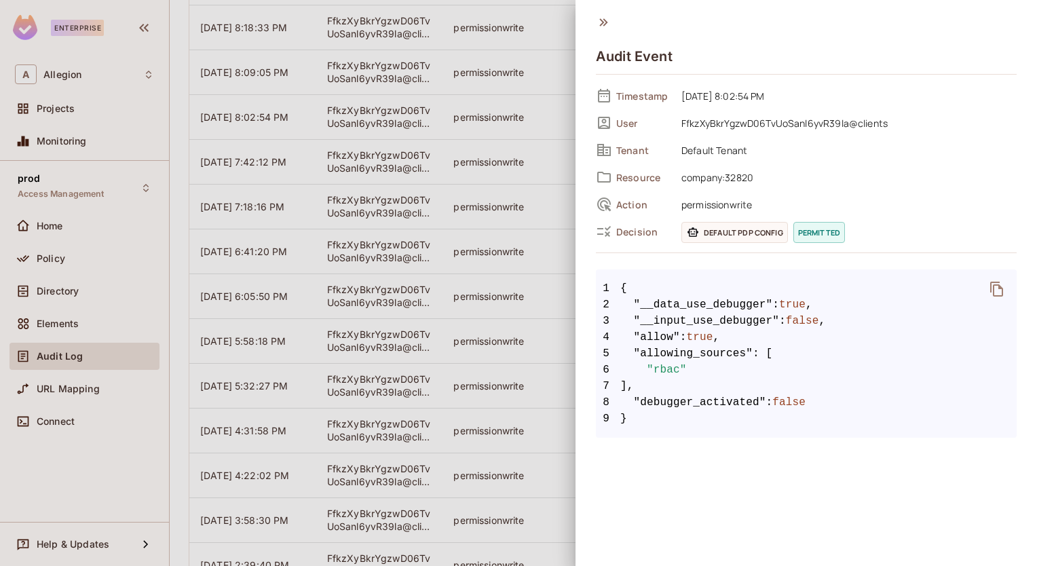
click at [464, 293] on div at bounding box center [518, 283] width 1037 height 566
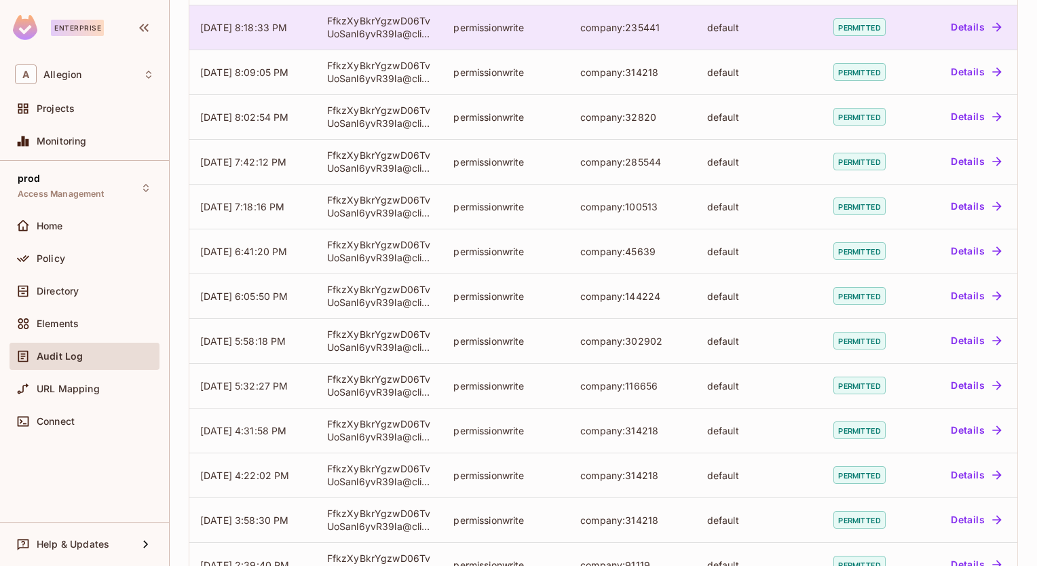
scroll to position [4134, 0]
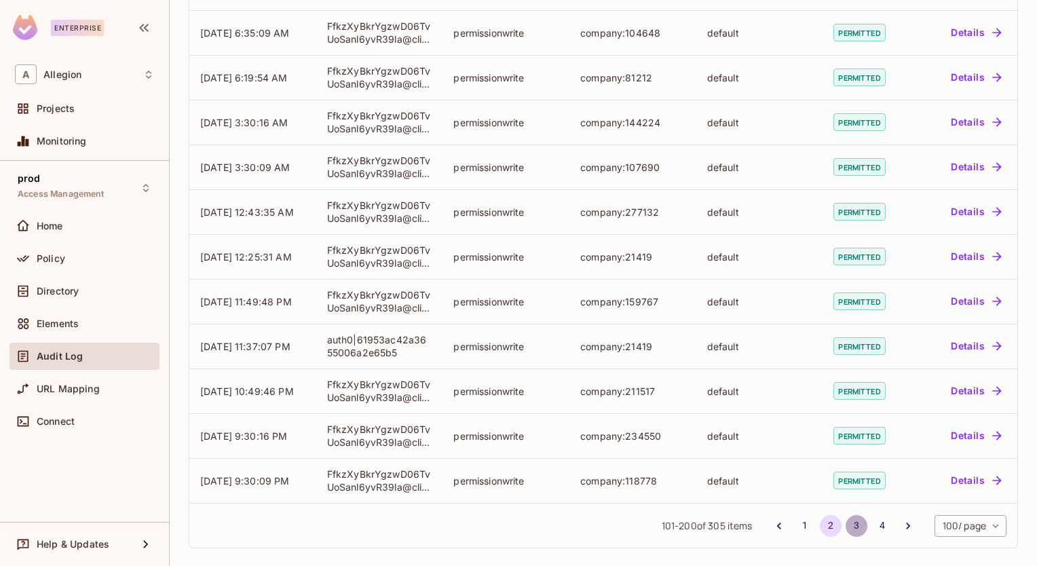
click at [850, 523] on button "3" at bounding box center [857, 526] width 22 height 22
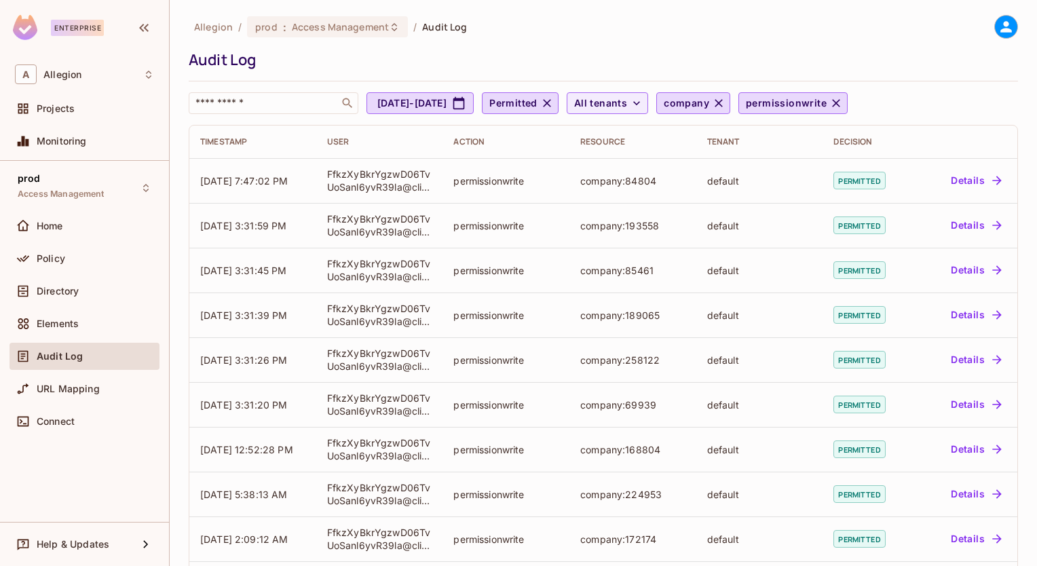
scroll to position [2316, 0]
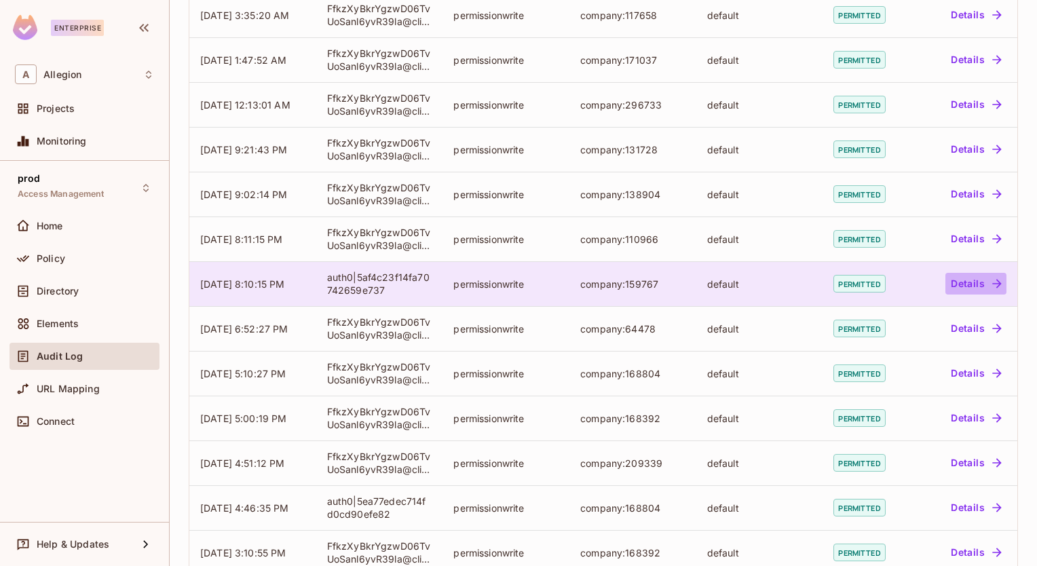
click at [966, 289] on button "Details" at bounding box center [975, 284] width 61 height 22
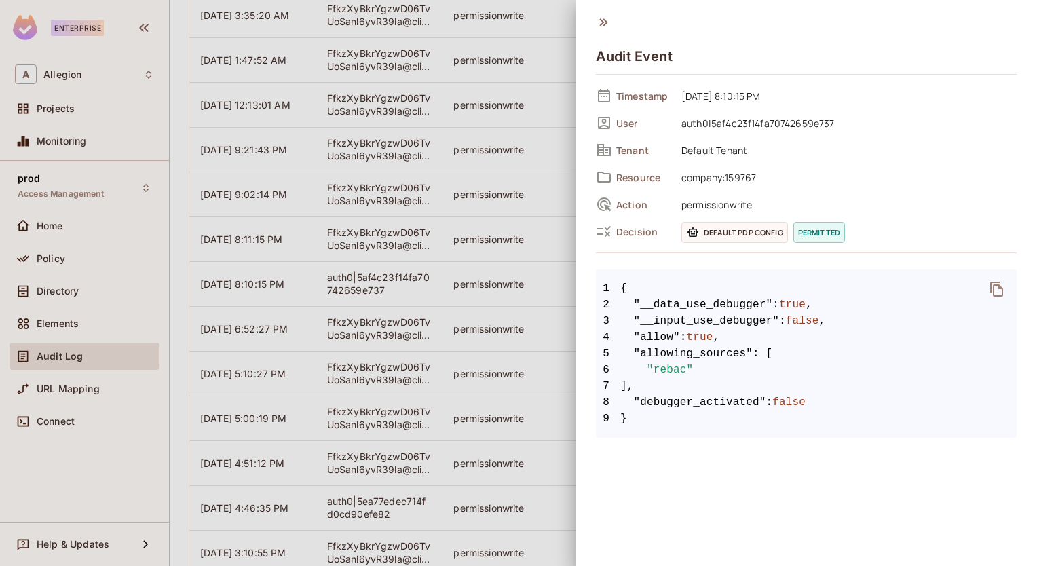
click at [506, 173] on div at bounding box center [518, 283] width 1037 height 566
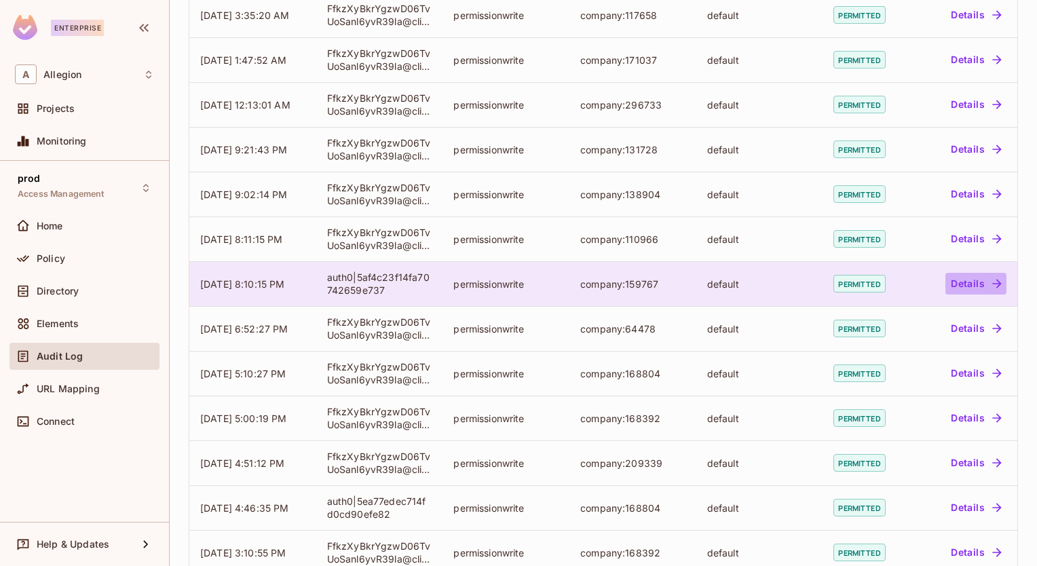
click at [951, 289] on button "Details" at bounding box center [975, 284] width 61 height 22
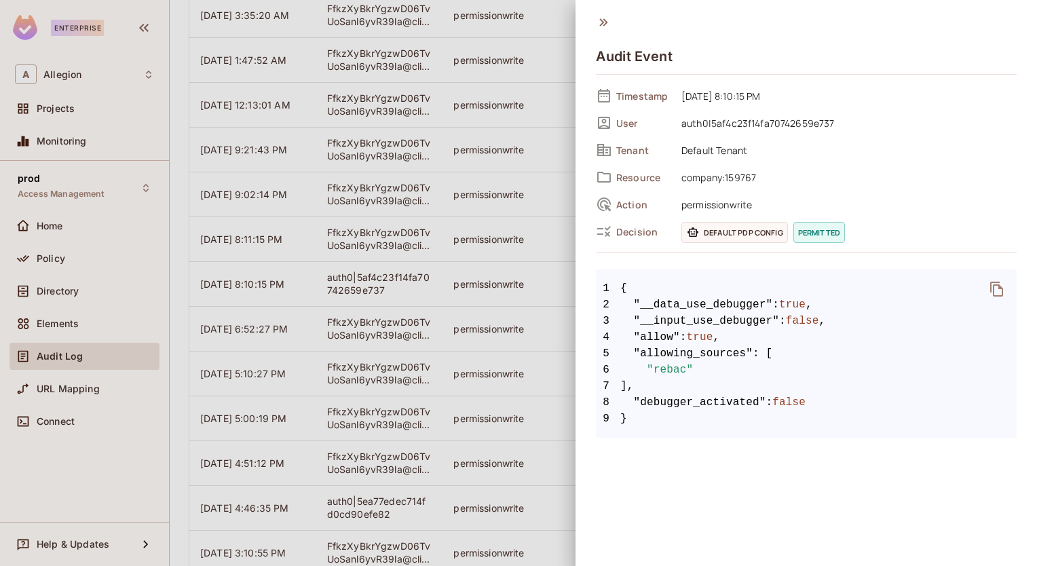
click at [483, 291] on div at bounding box center [518, 283] width 1037 height 566
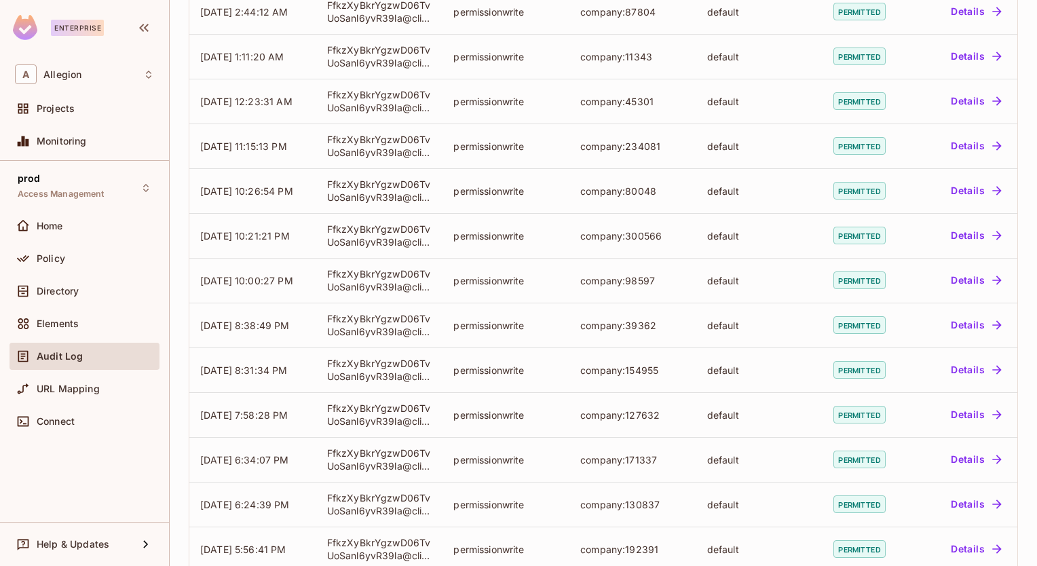
scroll to position [4134, 0]
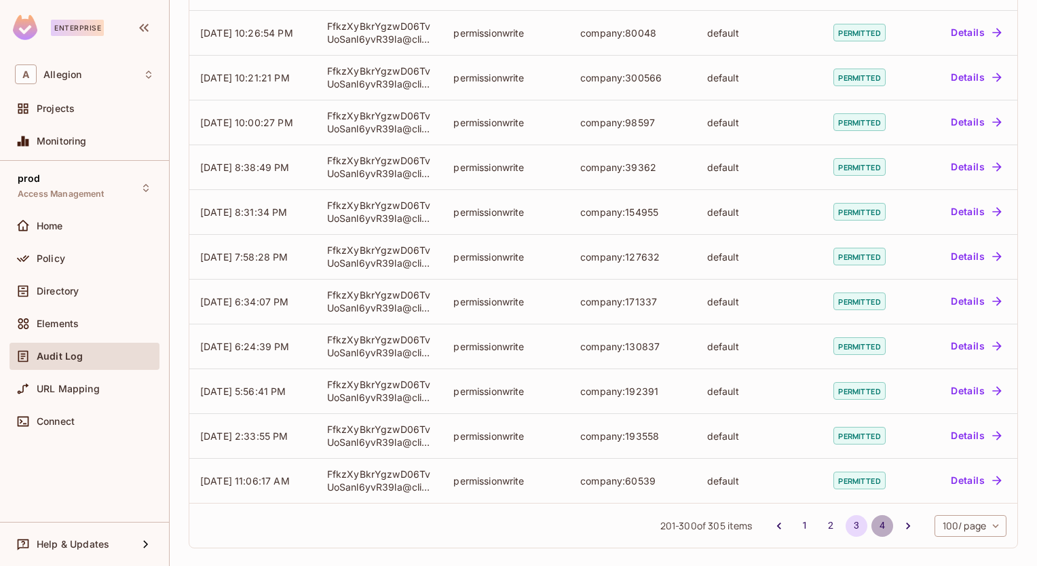
click at [871, 523] on button "4" at bounding box center [882, 526] width 22 height 22
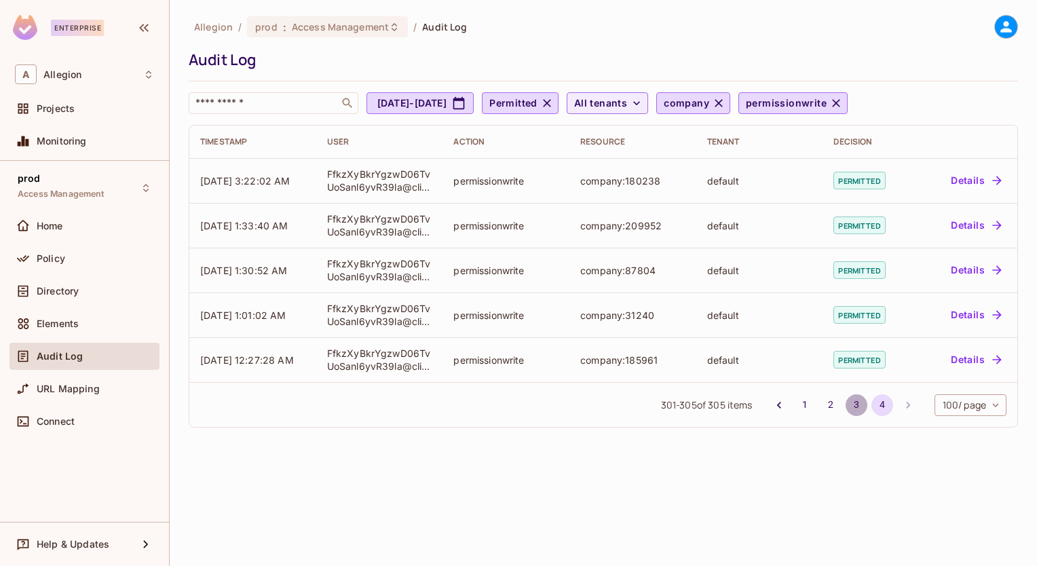
click at [856, 400] on button "3" at bounding box center [857, 405] width 22 height 22
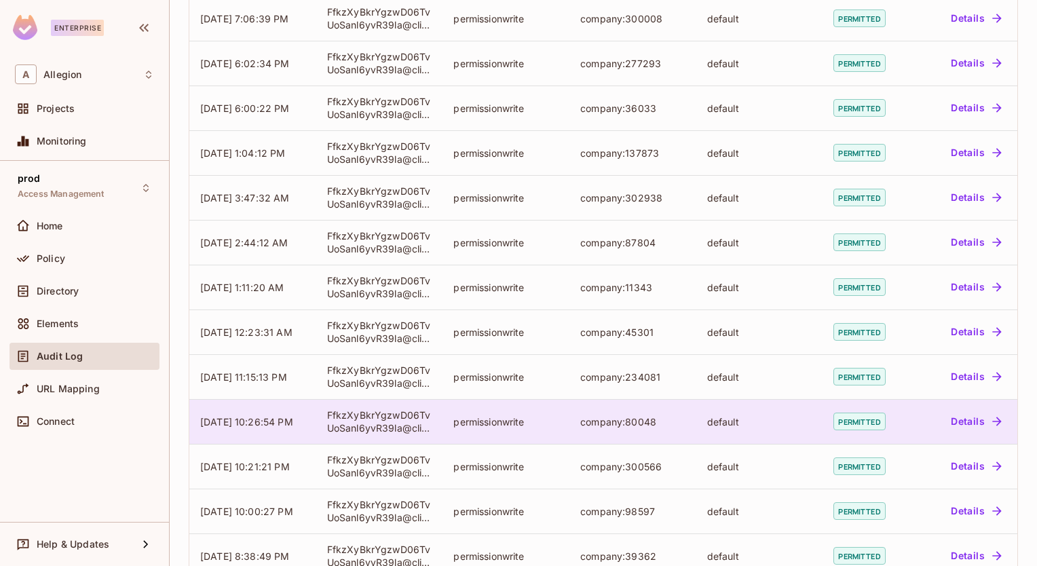
scroll to position [4134, 0]
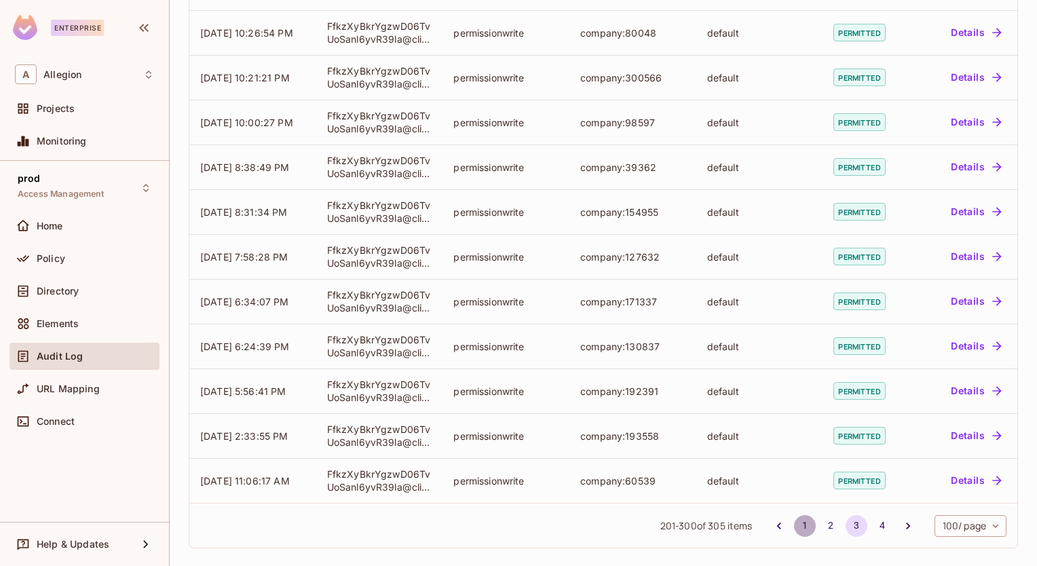
click at [794, 522] on button "1" at bounding box center [805, 526] width 22 height 22
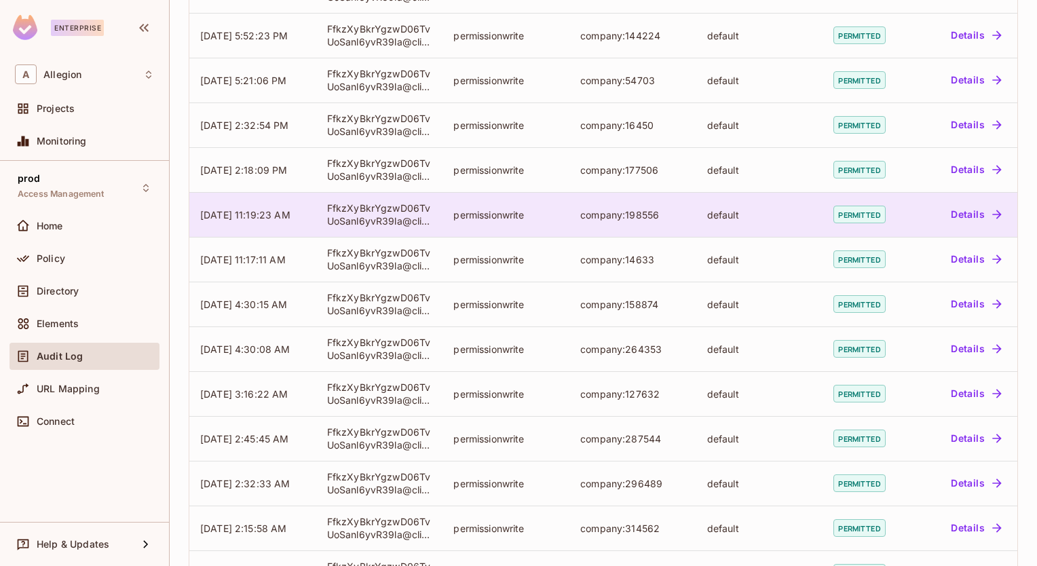
scroll to position [1518, 0]
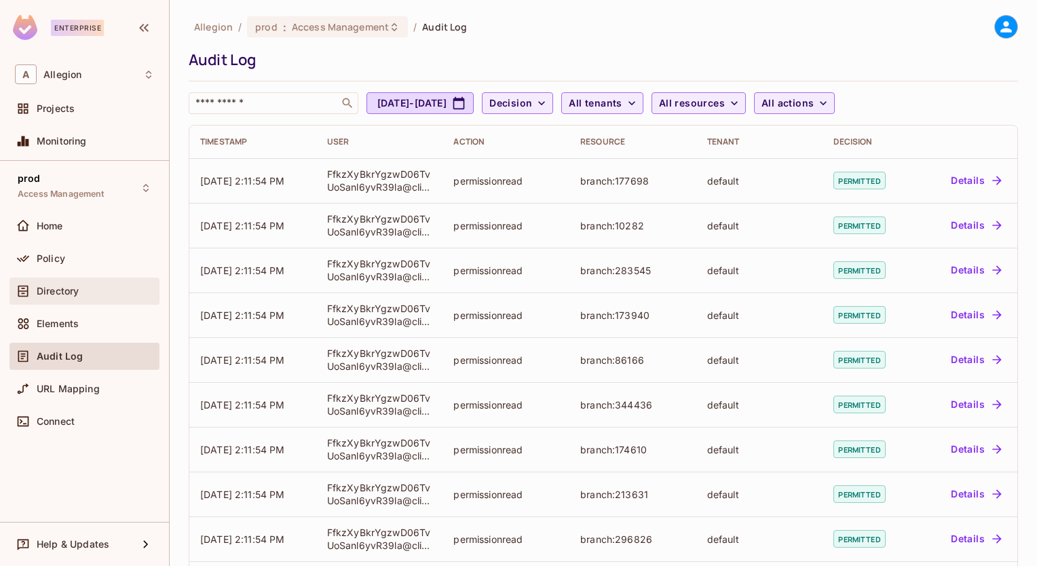
click at [38, 286] on span "Directory" at bounding box center [58, 291] width 42 height 11
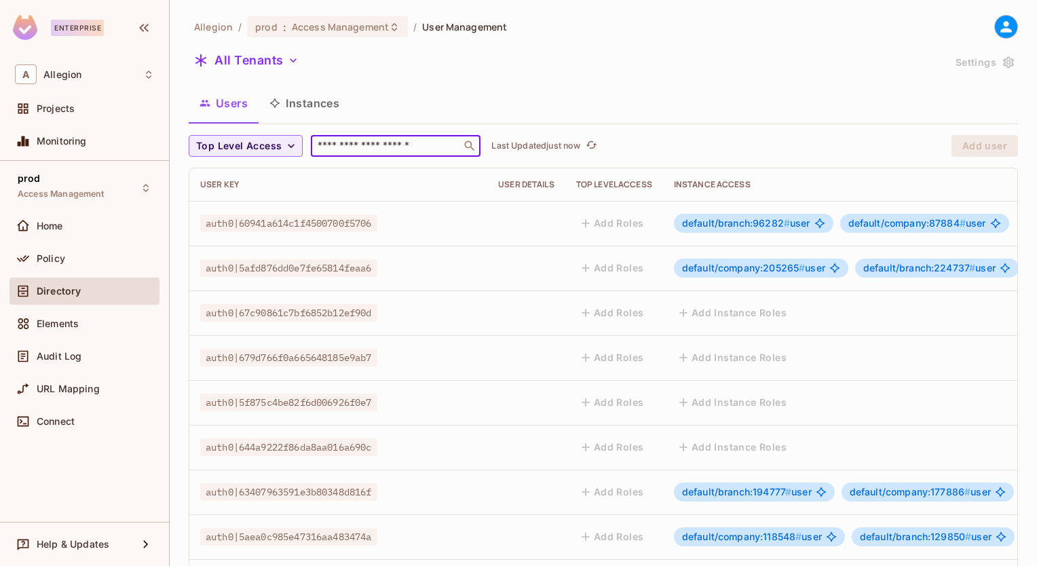
click at [361, 146] on input "text" at bounding box center [386, 146] width 143 height 14
paste input "**********"
type input "**********"
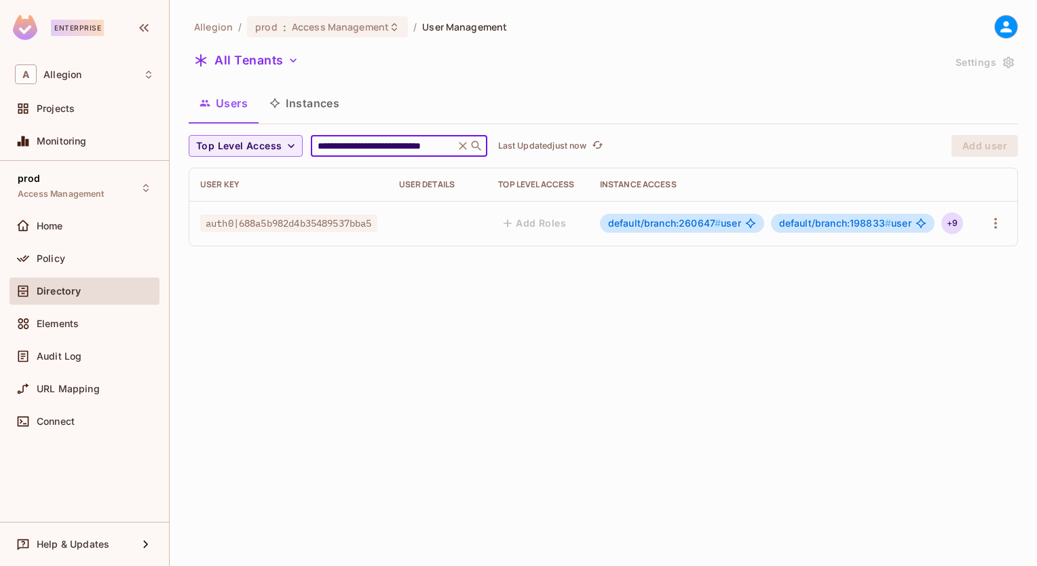
scroll to position [0, 0]
click at [951, 221] on div "+ 9" at bounding box center [952, 223] width 22 height 22
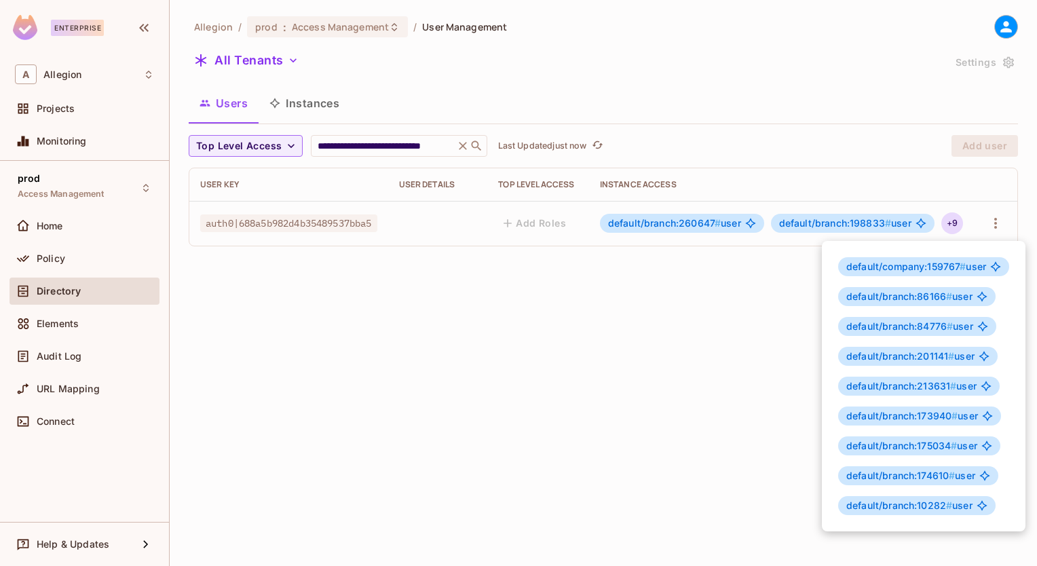
click at [944, 267] on span "default/company:159767 #" at bounding box center [905, 267] width 119 height 12
copy span "159767"
